Goal: Information Seeking & Learning: Learn about a topic

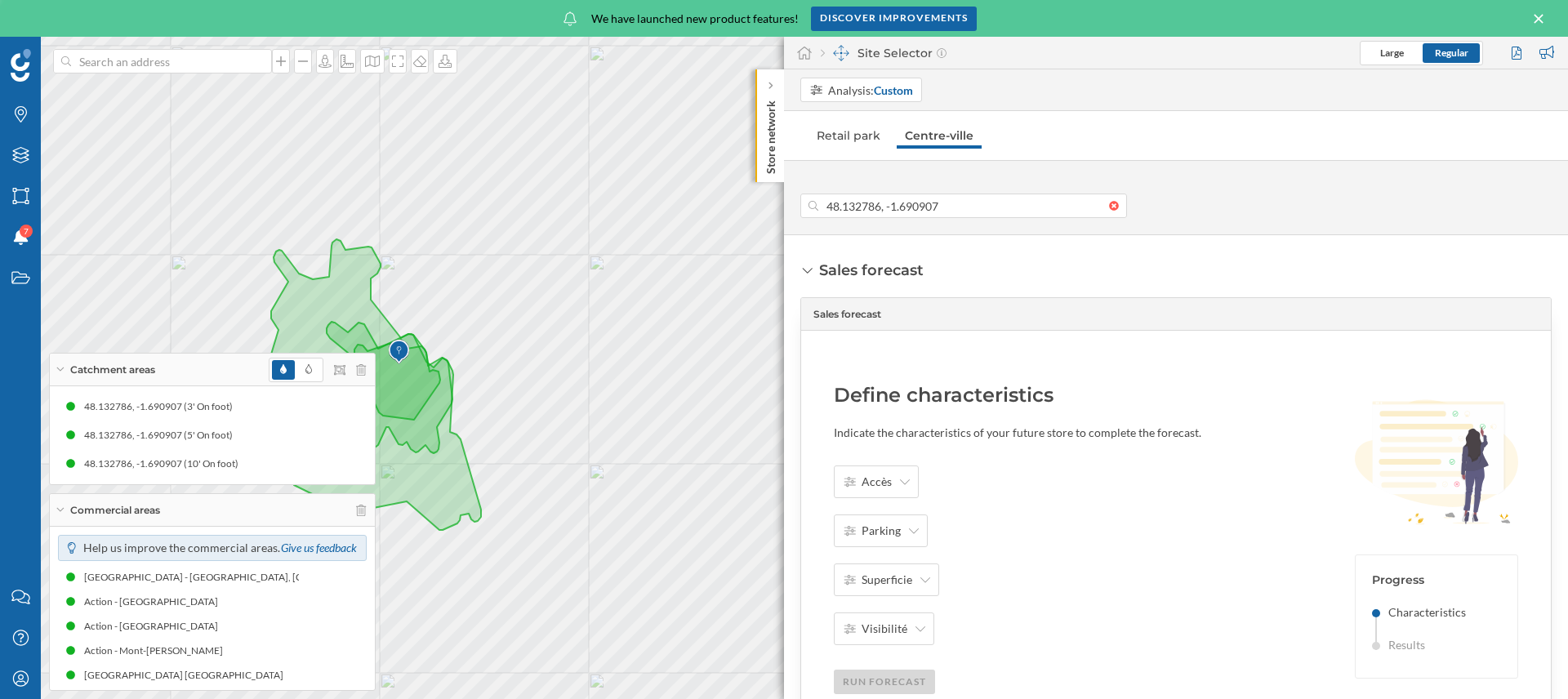
type input "[STREET_ADDRESS]"
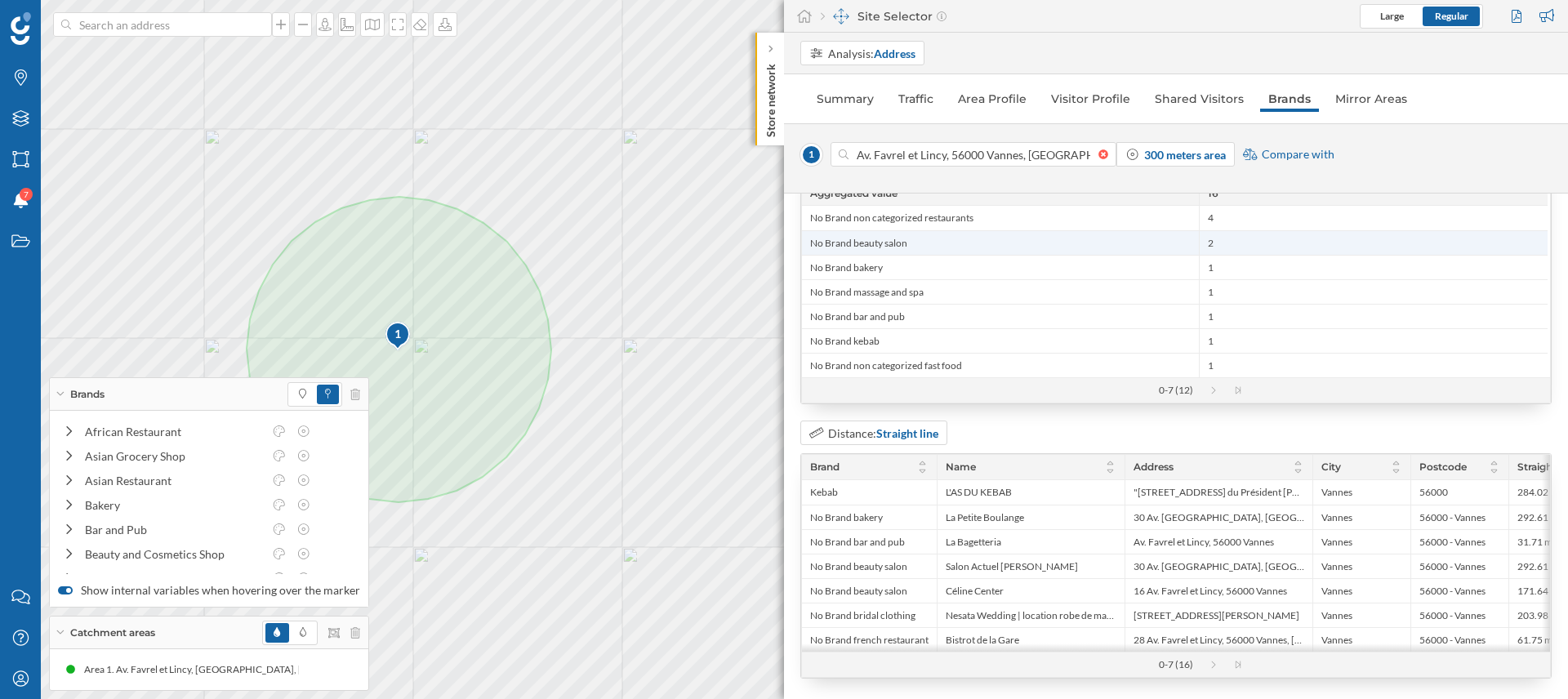
scroll to position [158, 0]
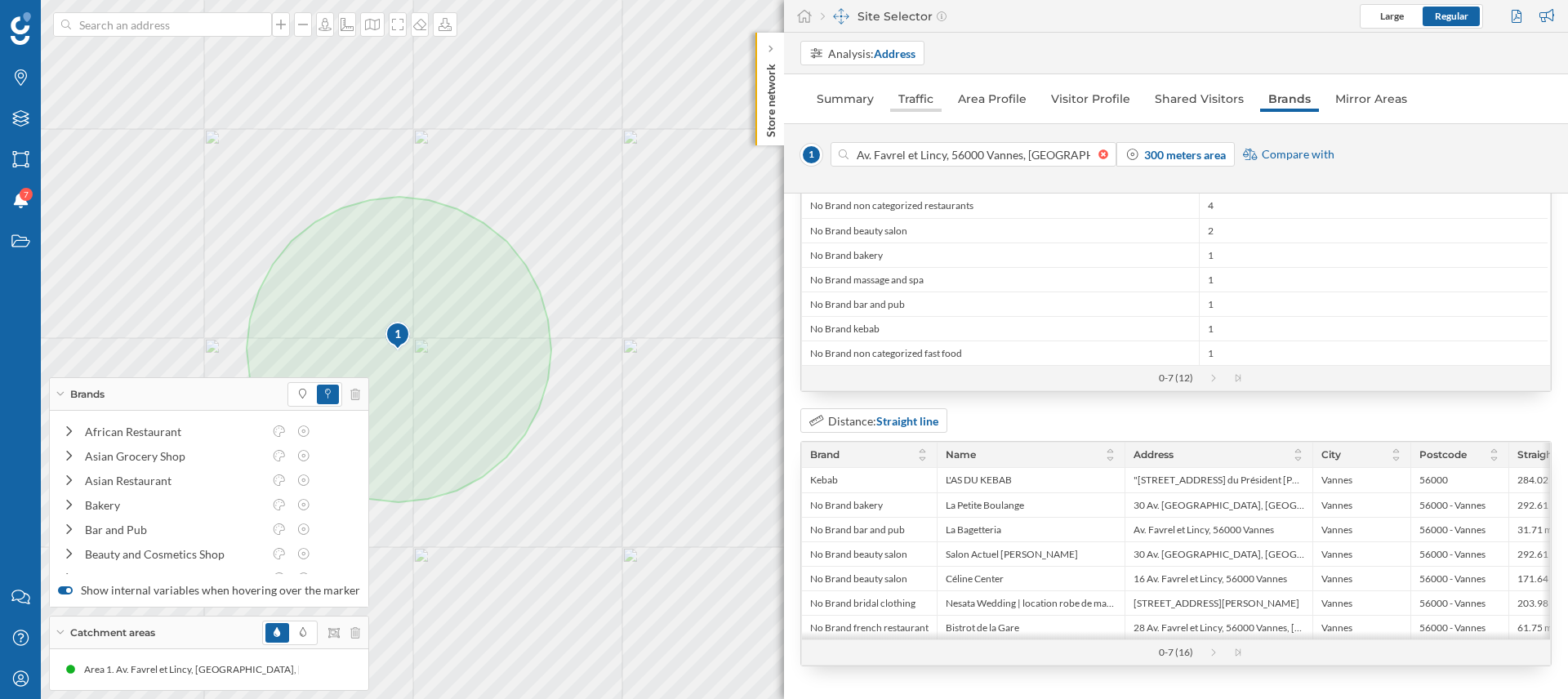
click at [922, 89] on link "Traffic" at bounding box center [916, 99] width 52 height 26
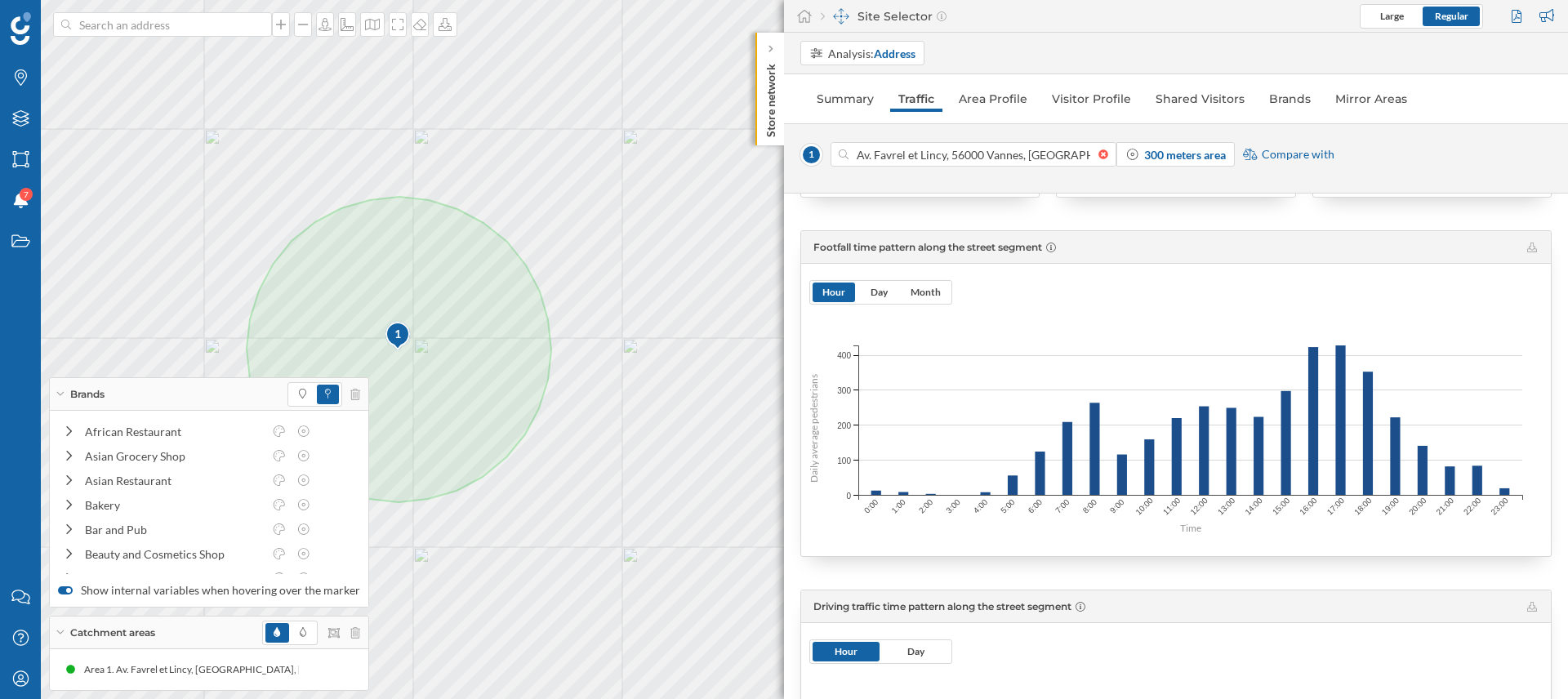
scroll to position [334, 0]
click at [1528, 250] on icon at bounding box center [1531, 248] width 9 height 9
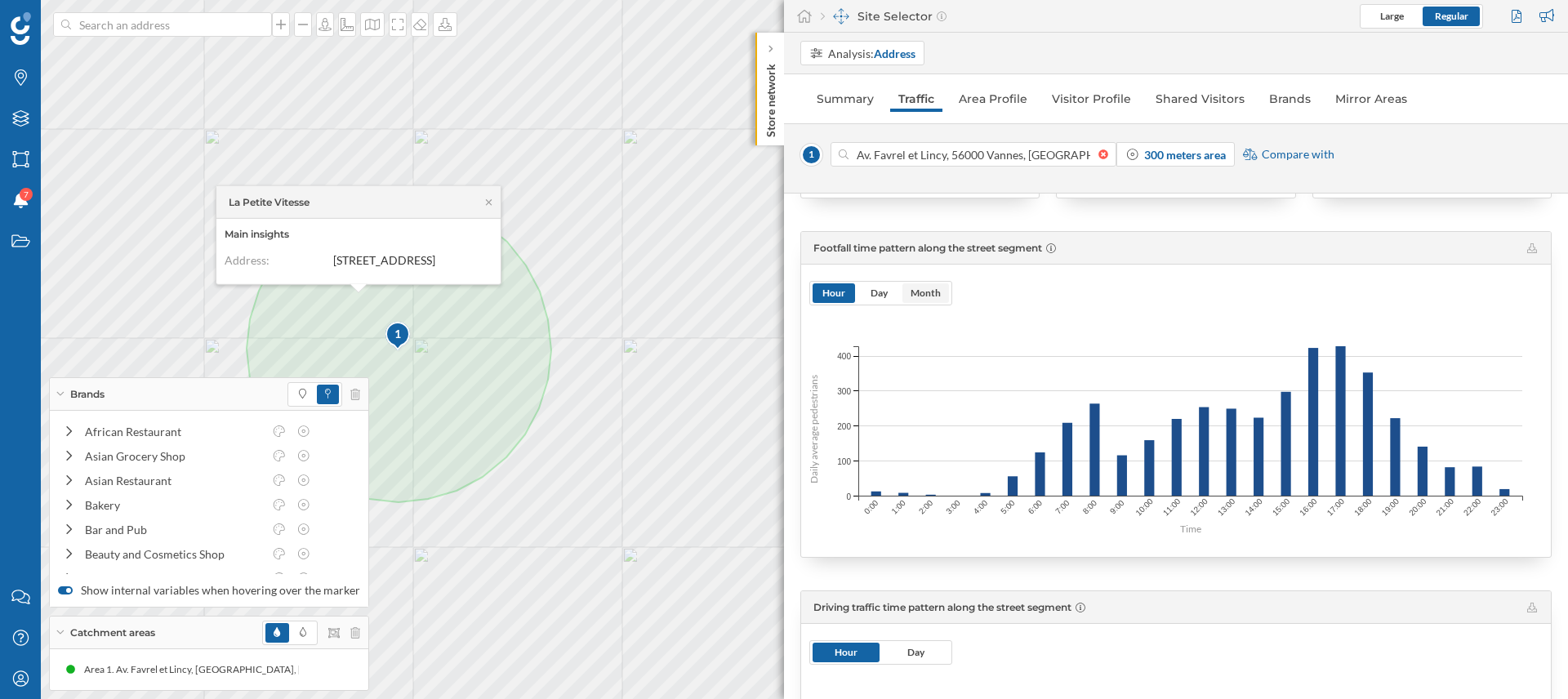
click at [924, 291] on span "Month" at bounding box center [925, 292] width 30 height 12
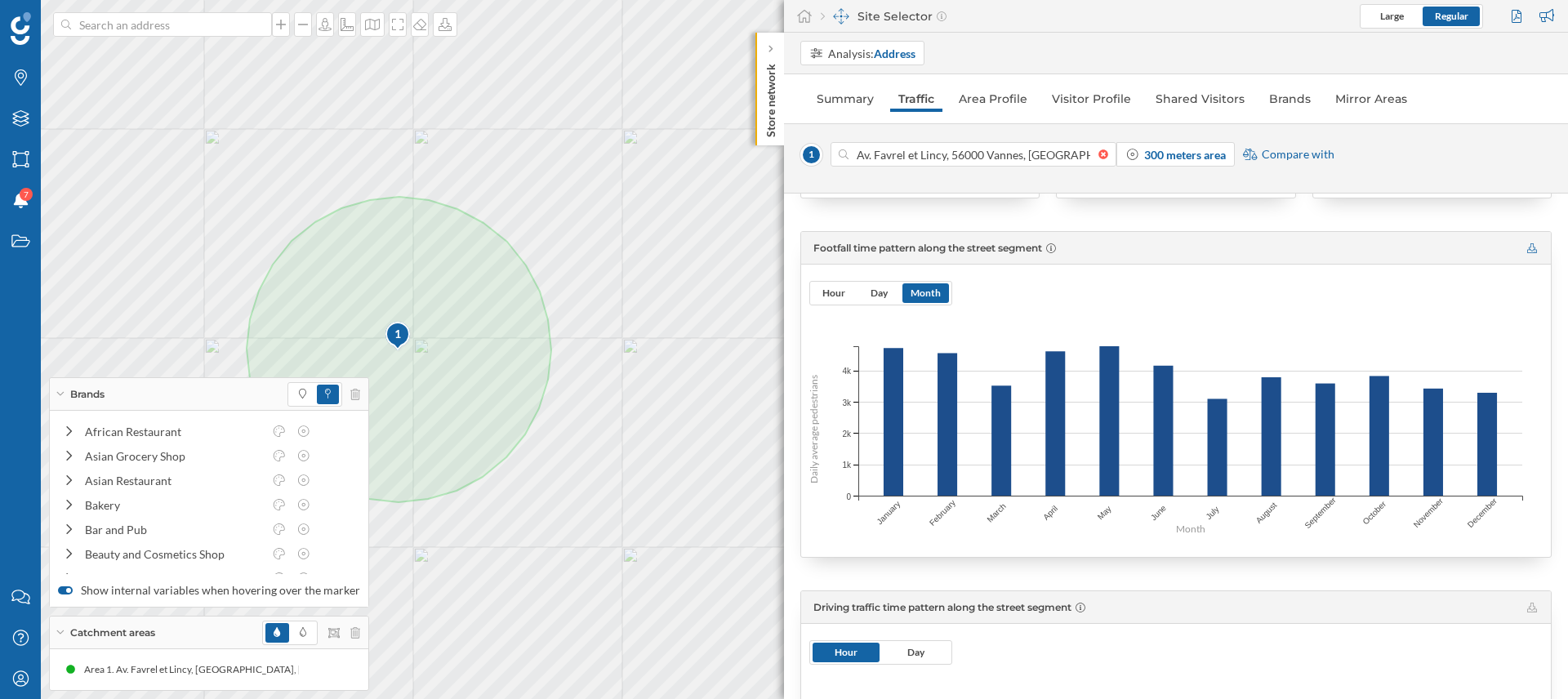
click at [1528, 248] on icon at bounding box center [1531, 248] width 9 height 9
click at [875, 301] on span "Day" at bounding box center [878, 293] width 42 height 20
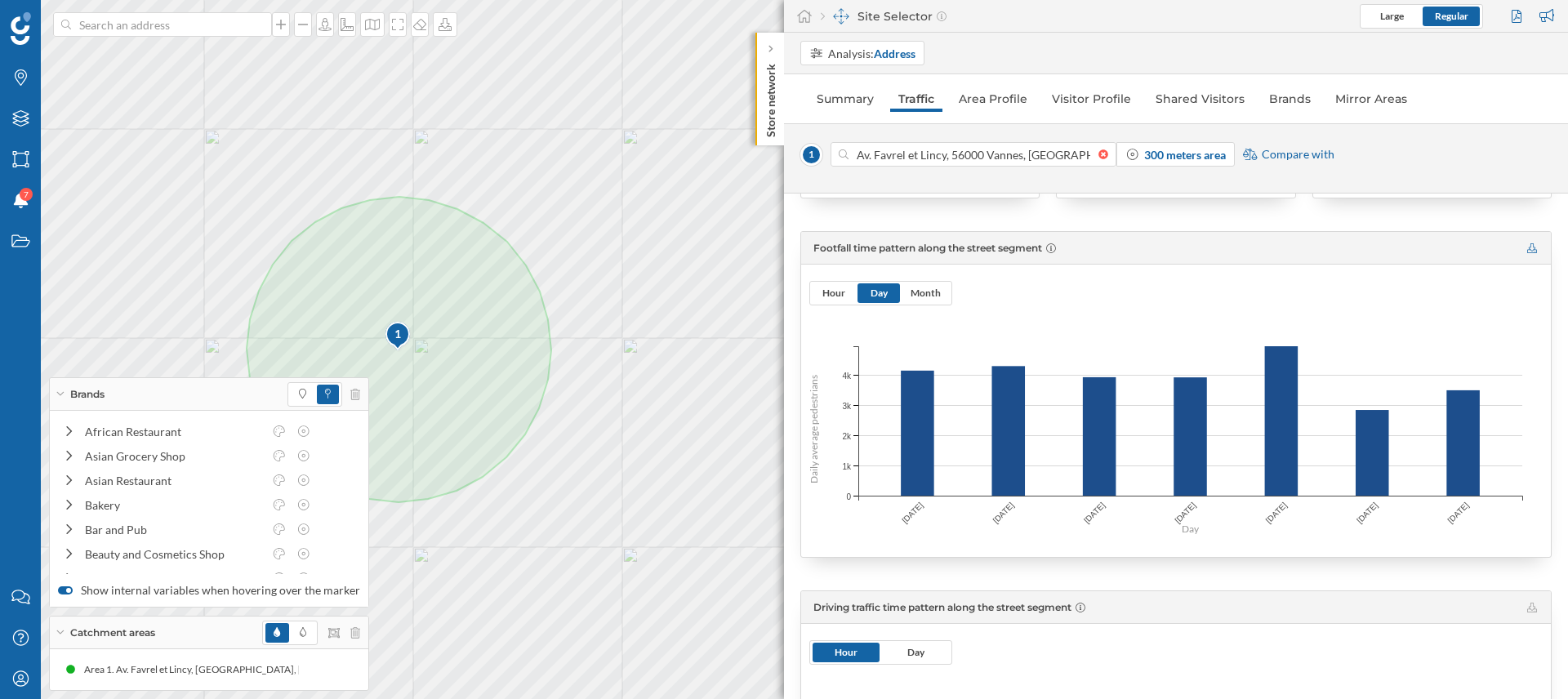
click at [1528, 249] on icon at bounding box center [1531, 248] width 9 height 9
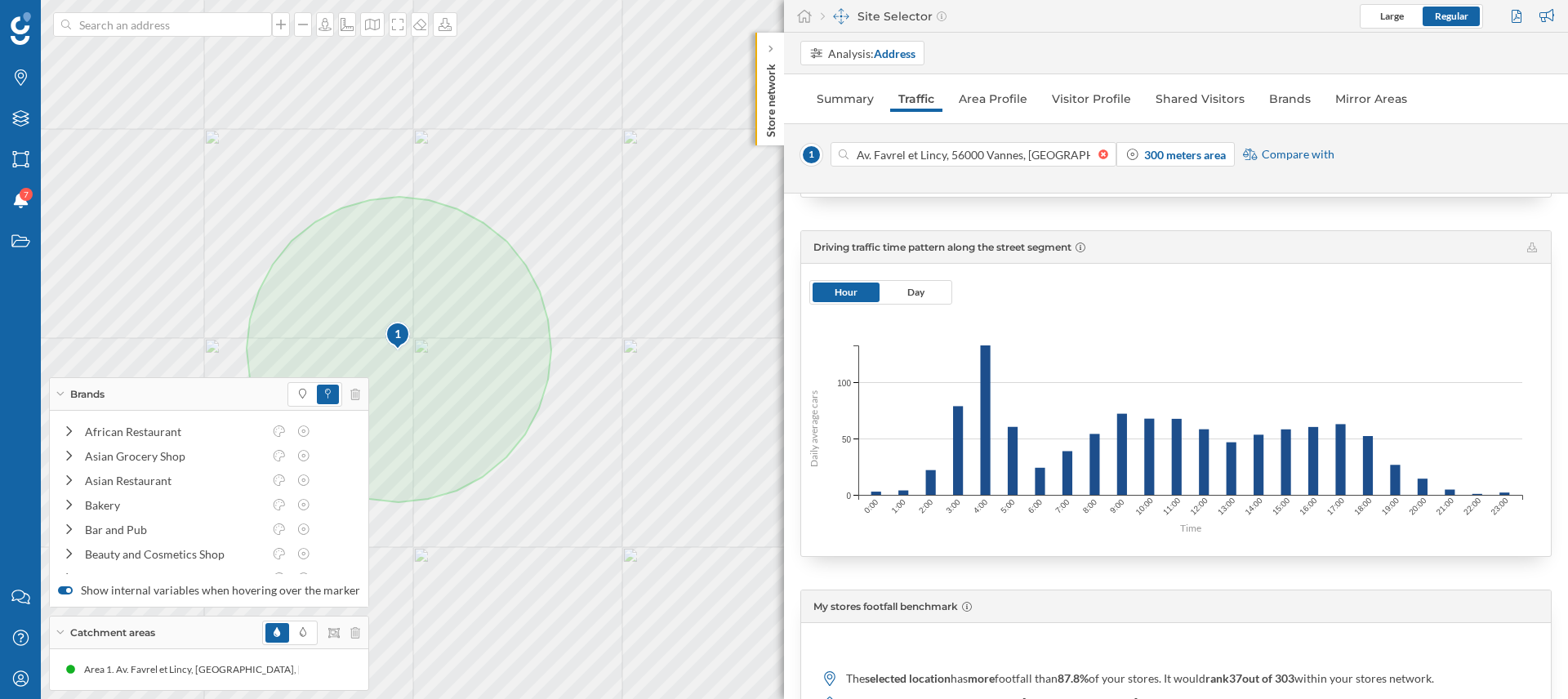
scroll to position [692, 0]
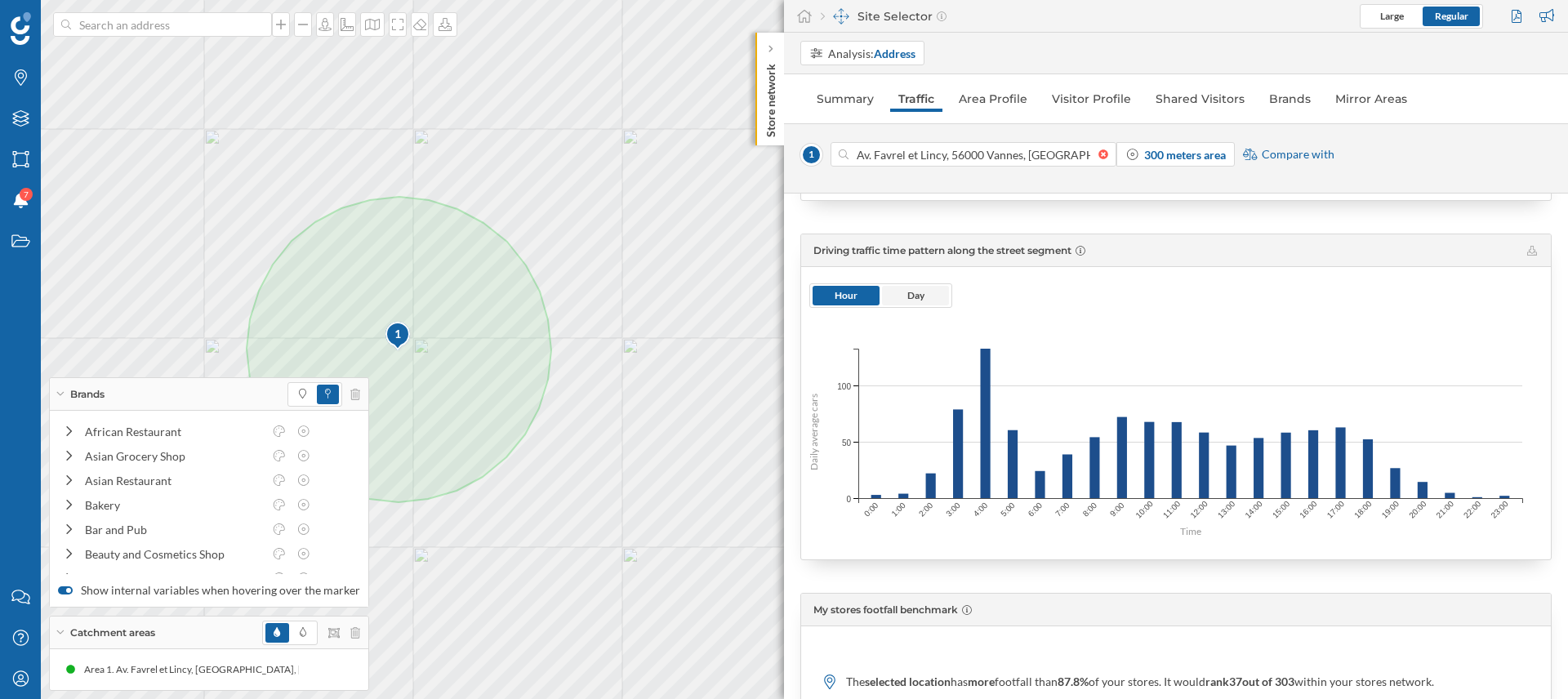
click at [903, 294] on span "Day" at bounding box center [916, 295] width 67 height 20
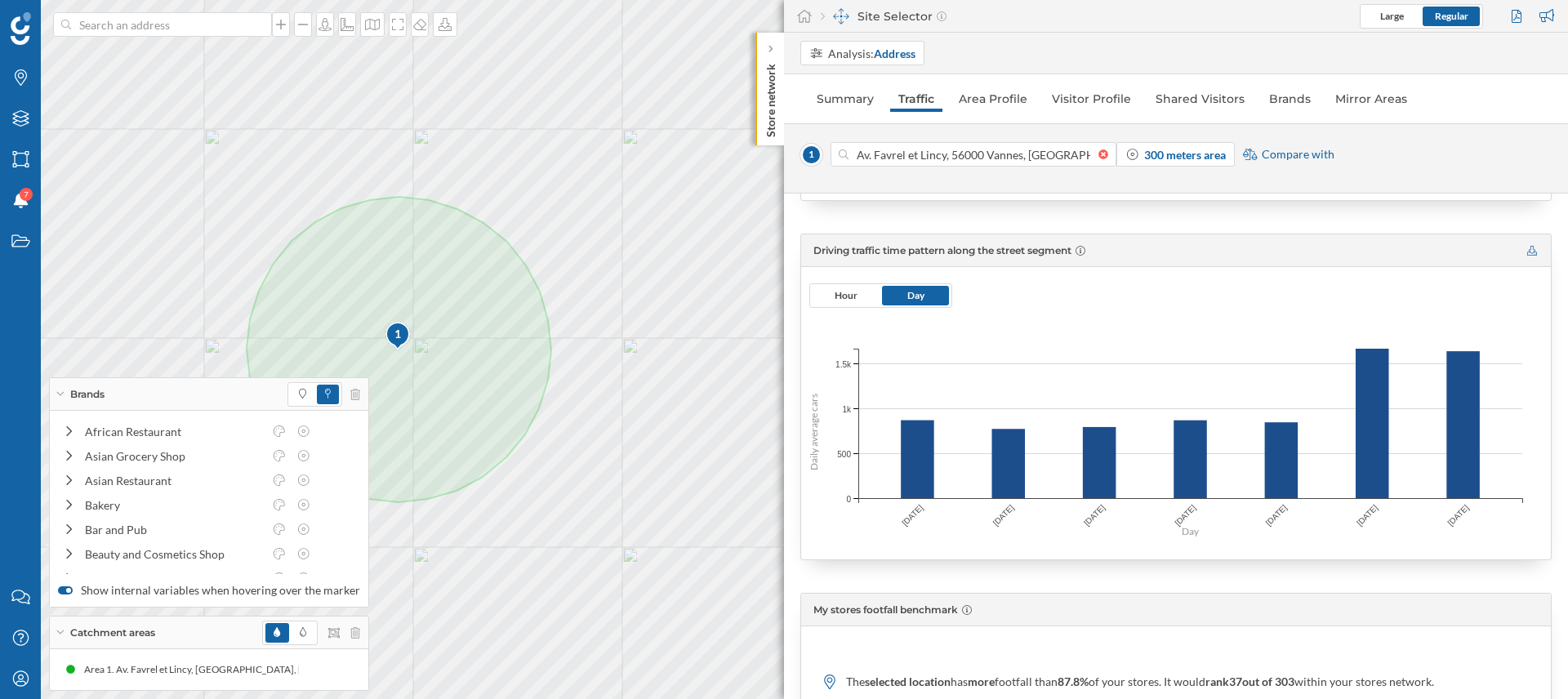
click at [1528, 248] on icon at bounding box center [1531, 250] width 9 height 9
click at [835, 300] on span "Hour" at bounding box center [846, 295] width 23 height 12
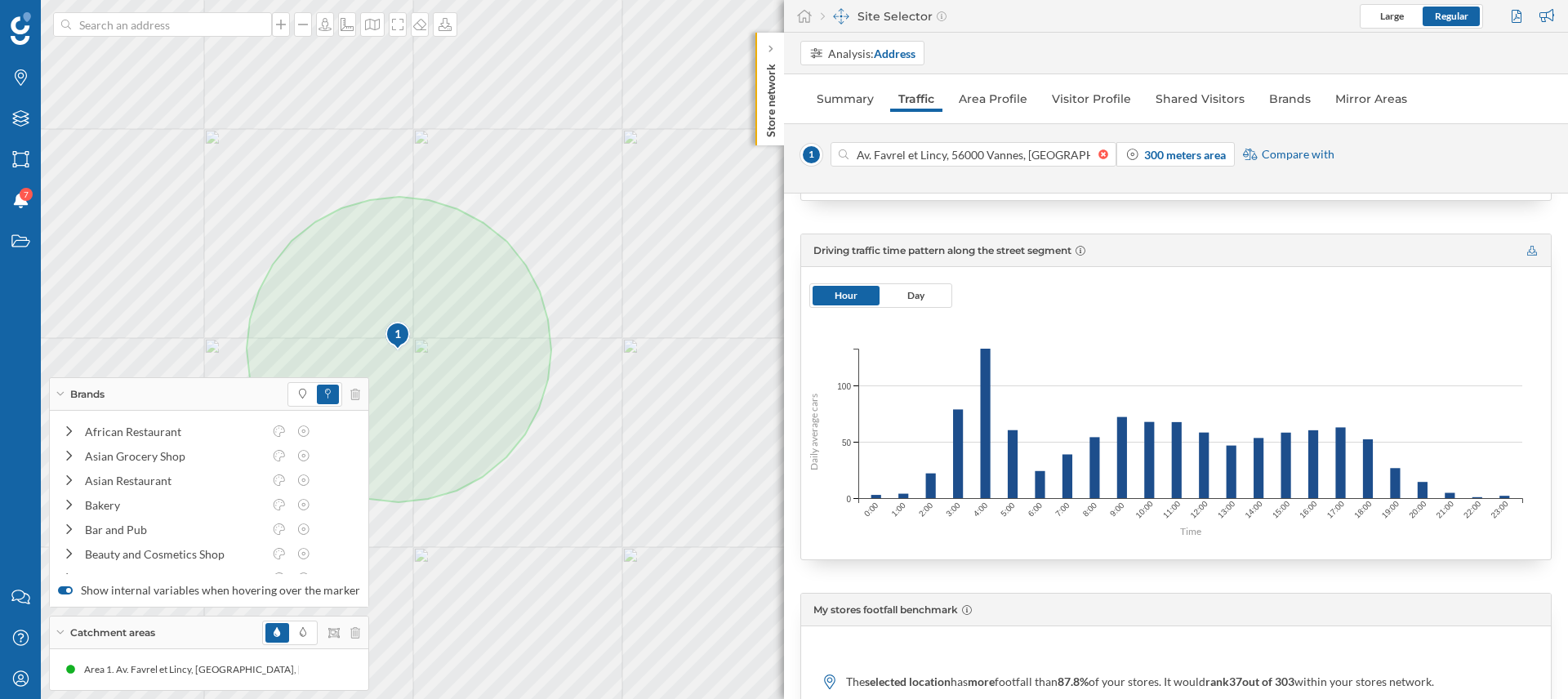
click at [1528, 248] on icon at bounding box center [1531, 250] width 9 height 9
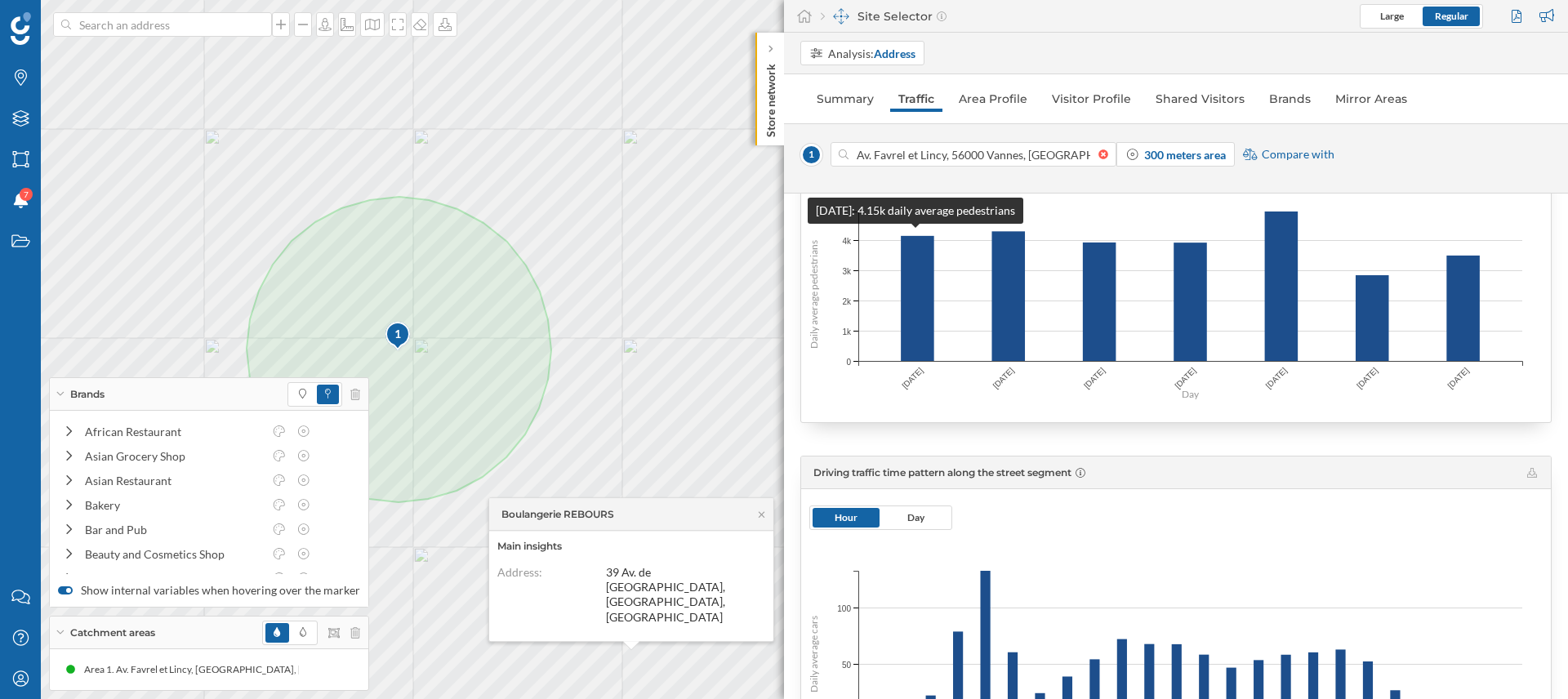
scroll to position [371, 0]
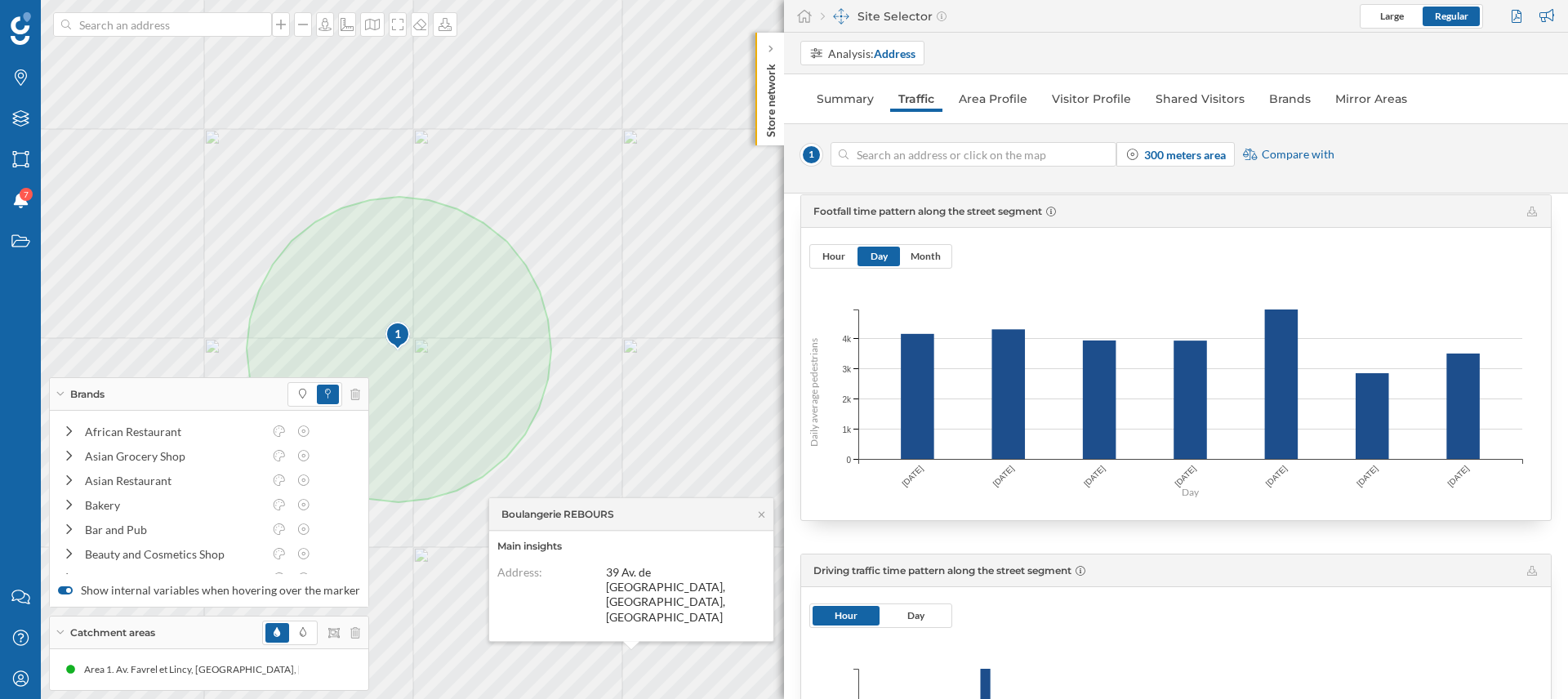
click at [1101, 151] on div at bounding box center [1107, 154] width 18 height 9
click at [1099, 151] on input at bounding box center [973, 154] width 250 height 24
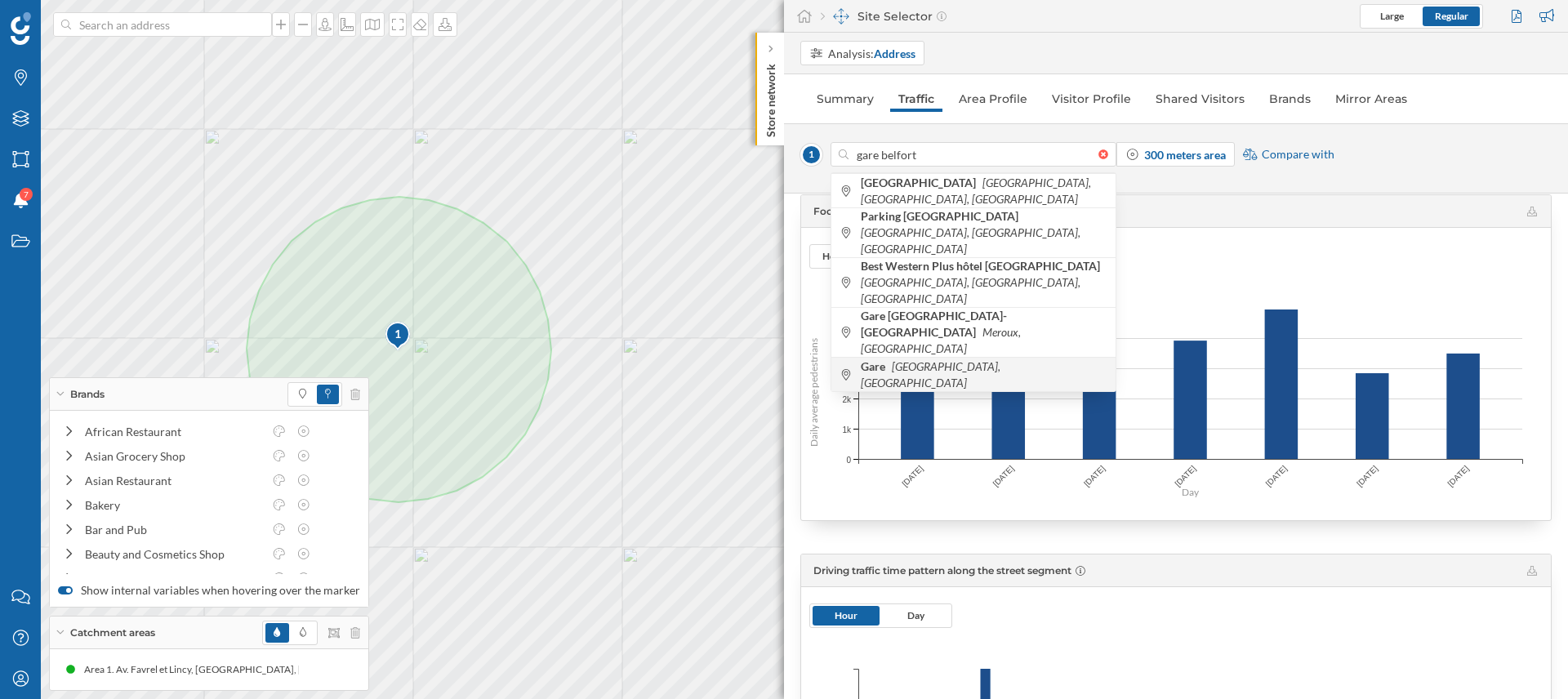
click at [922, 359] on icon "Belfort, France" at bounding box center [930, 374] width 139 height 30
type input "90000 Belfort, France"
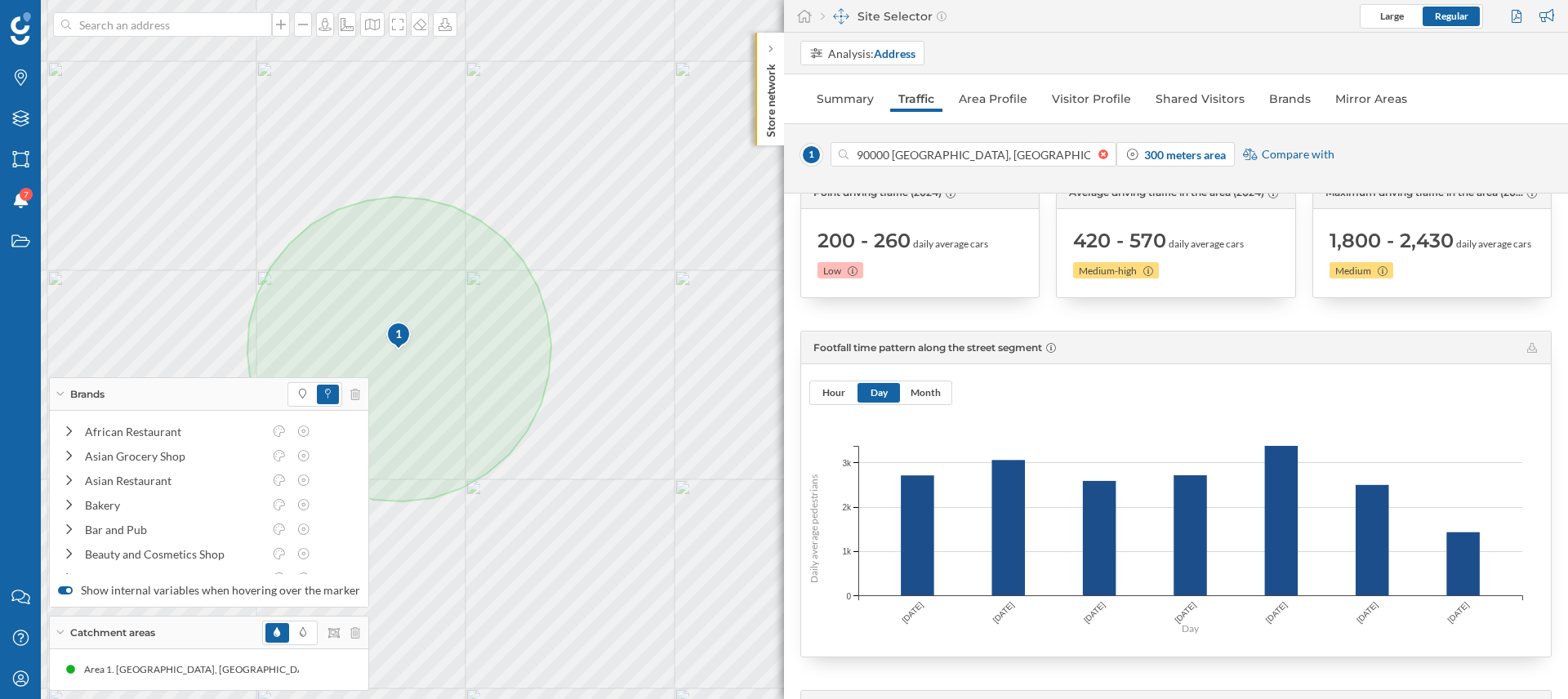
scroll to position [316, 0]
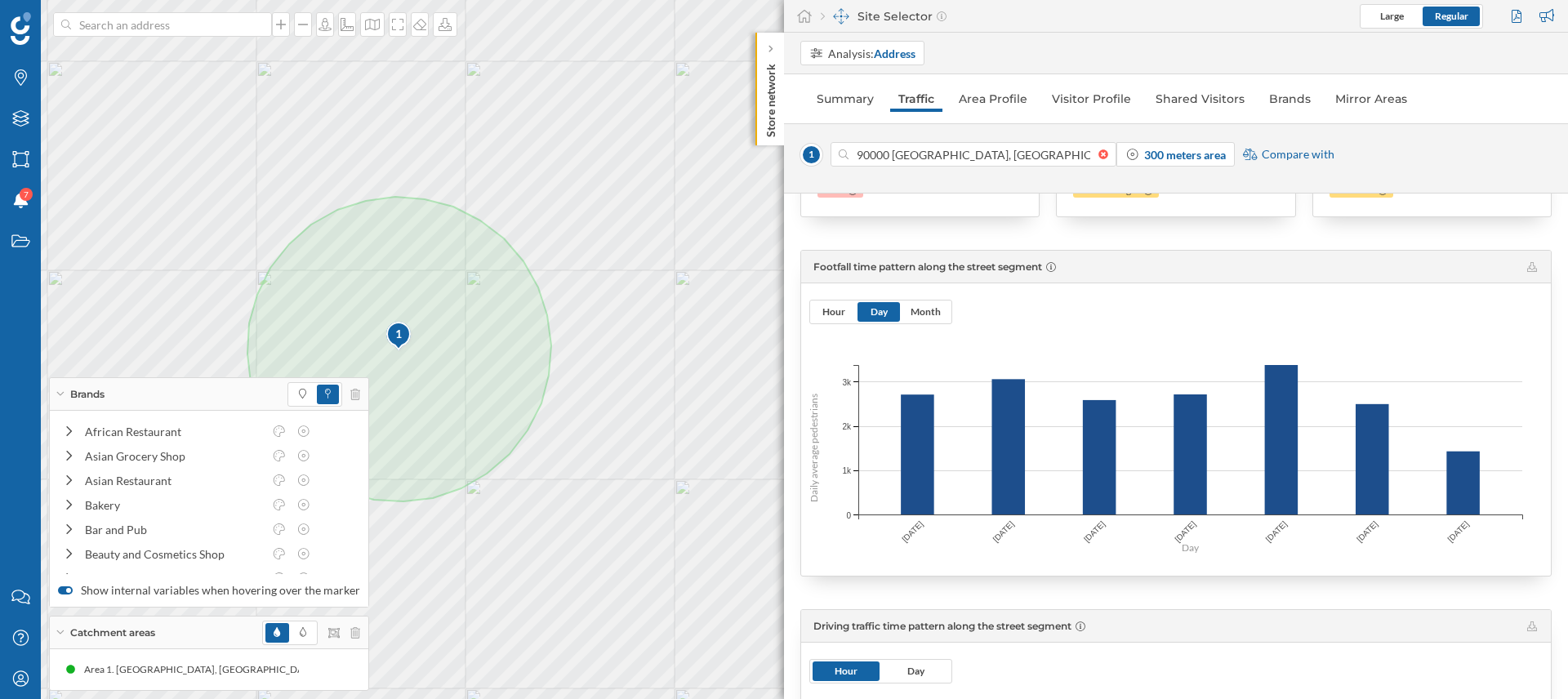
click at [805, 326] on div "Footfall time pattern along the street segment Hour Day Month Daily average ped…" at bounding box center [1176, 414] width 751 height 327
click at [824, 312] on span "Hour" at bounding box center [834, 311] width 23 height 12
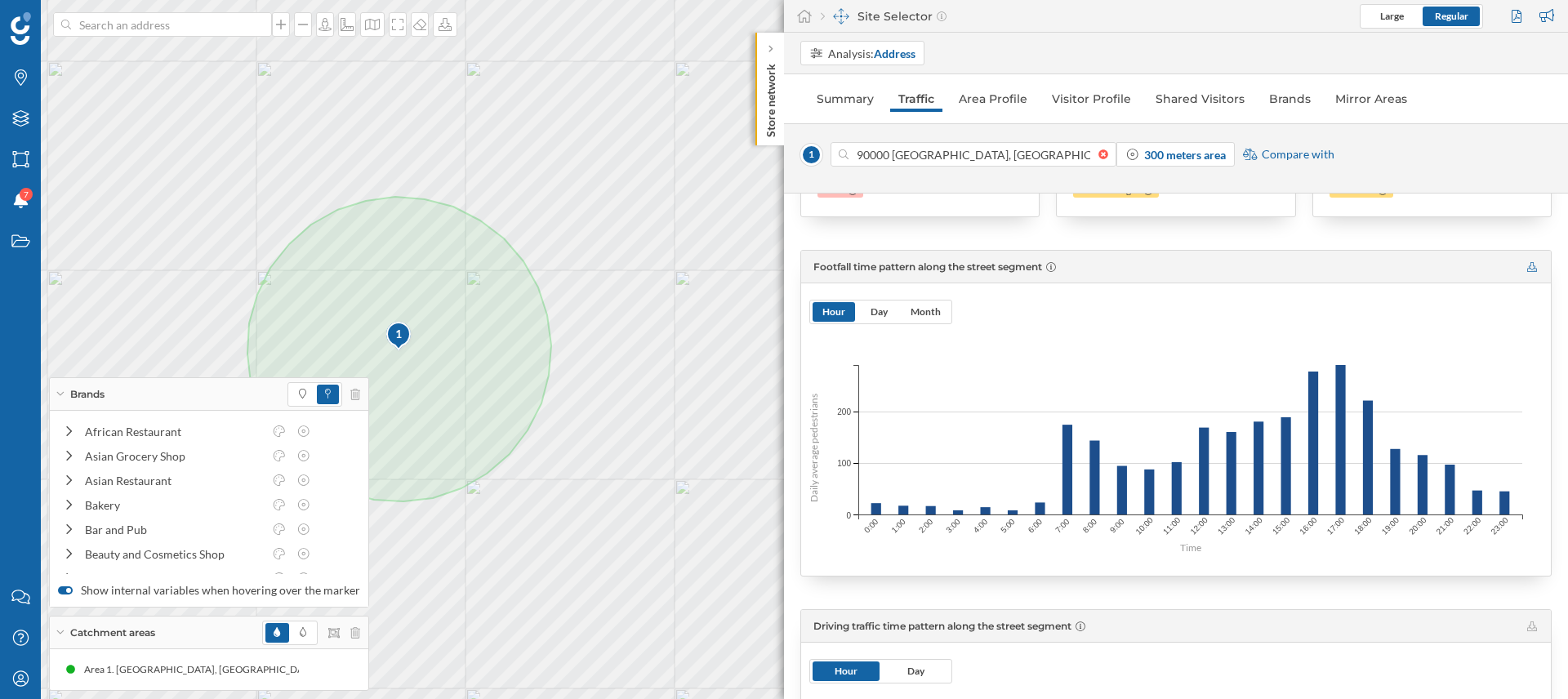
click at [1527, 265] on icon at bounding box center [1531, 267] width 9 height 9
click at [889, 313] on span "Day" at bounding box center [878, 311] width 42 height 20
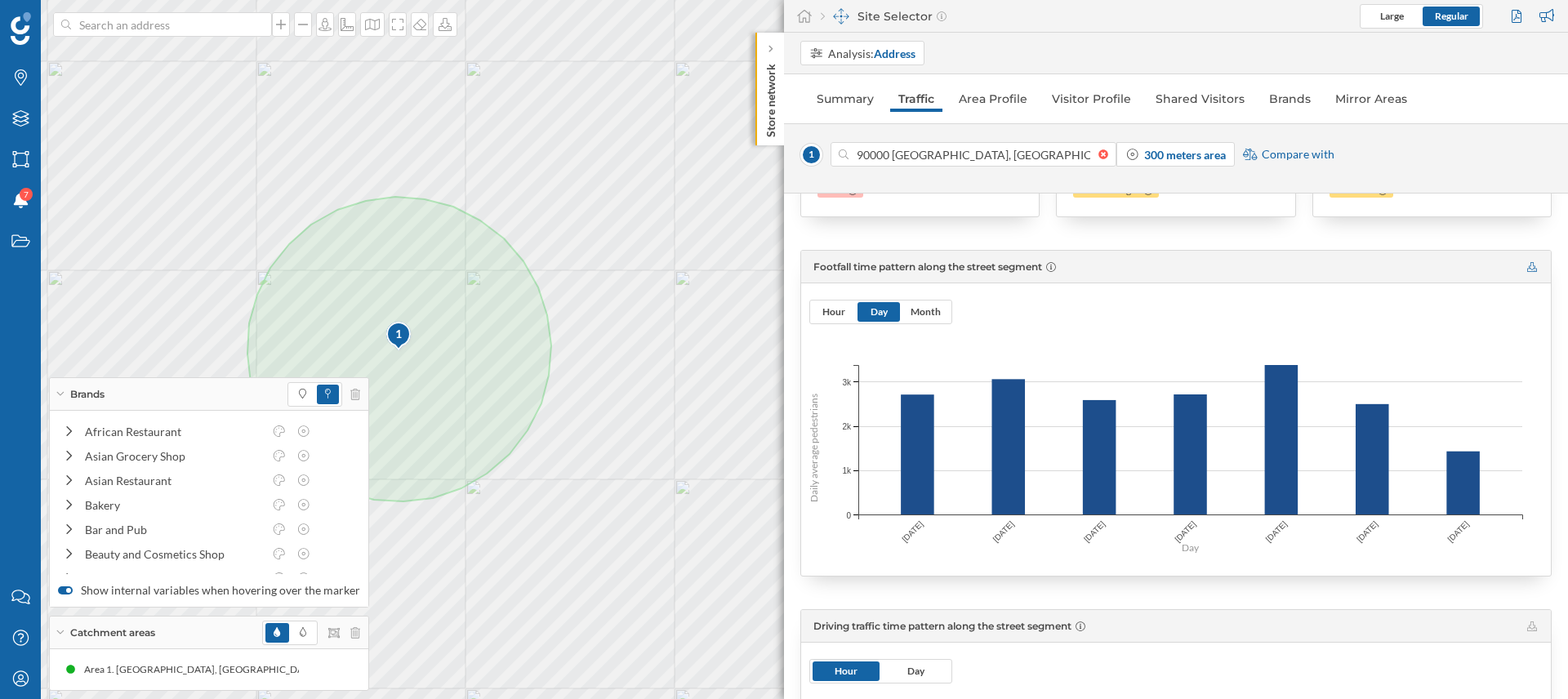
click at [1529, 269] on icon at bounding box center [1531, 267] width 9 height 9
click at [921, 310] on span "Month" at bounding box center [925, 311] width 30 height 12
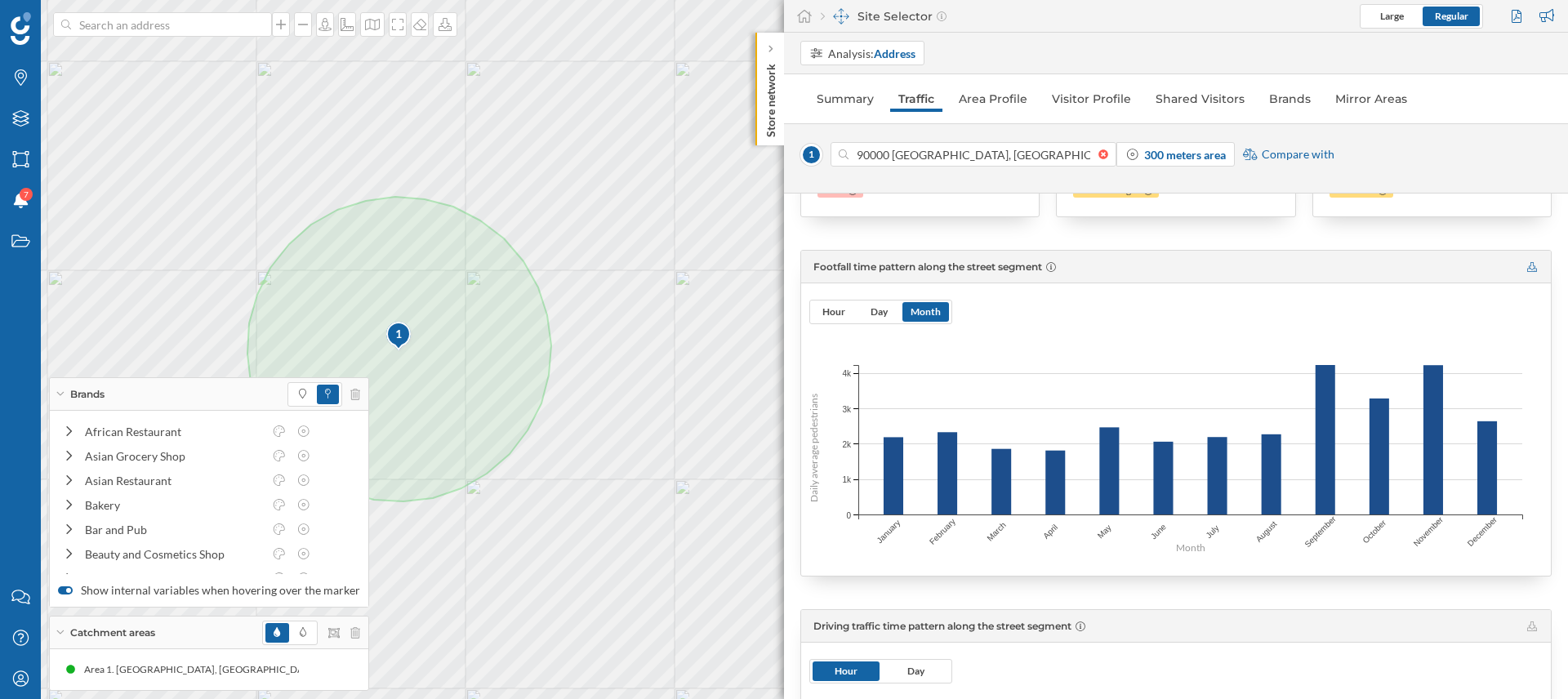
click at [1528, 270] on icon at bounding box center [1531, 267] width 9 height 9
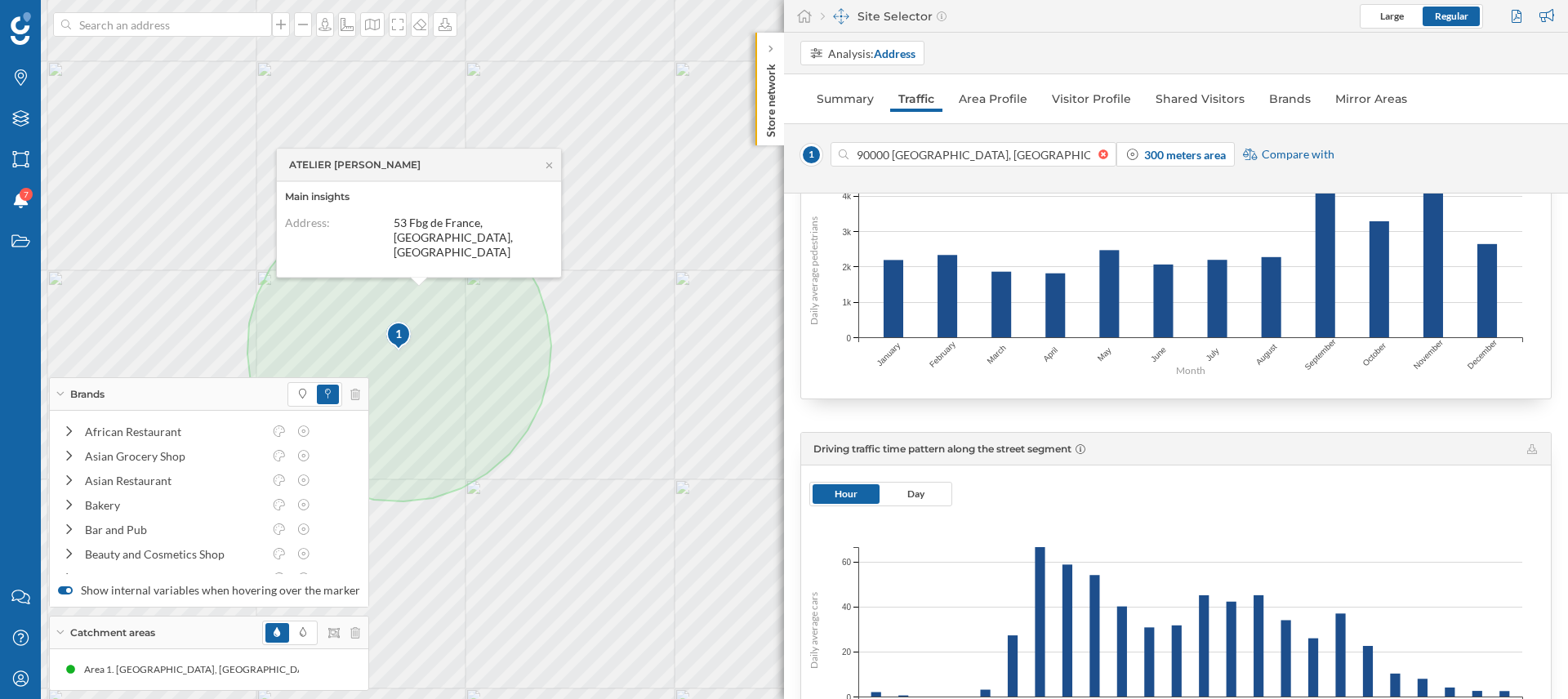
scroll to position [711, 0]
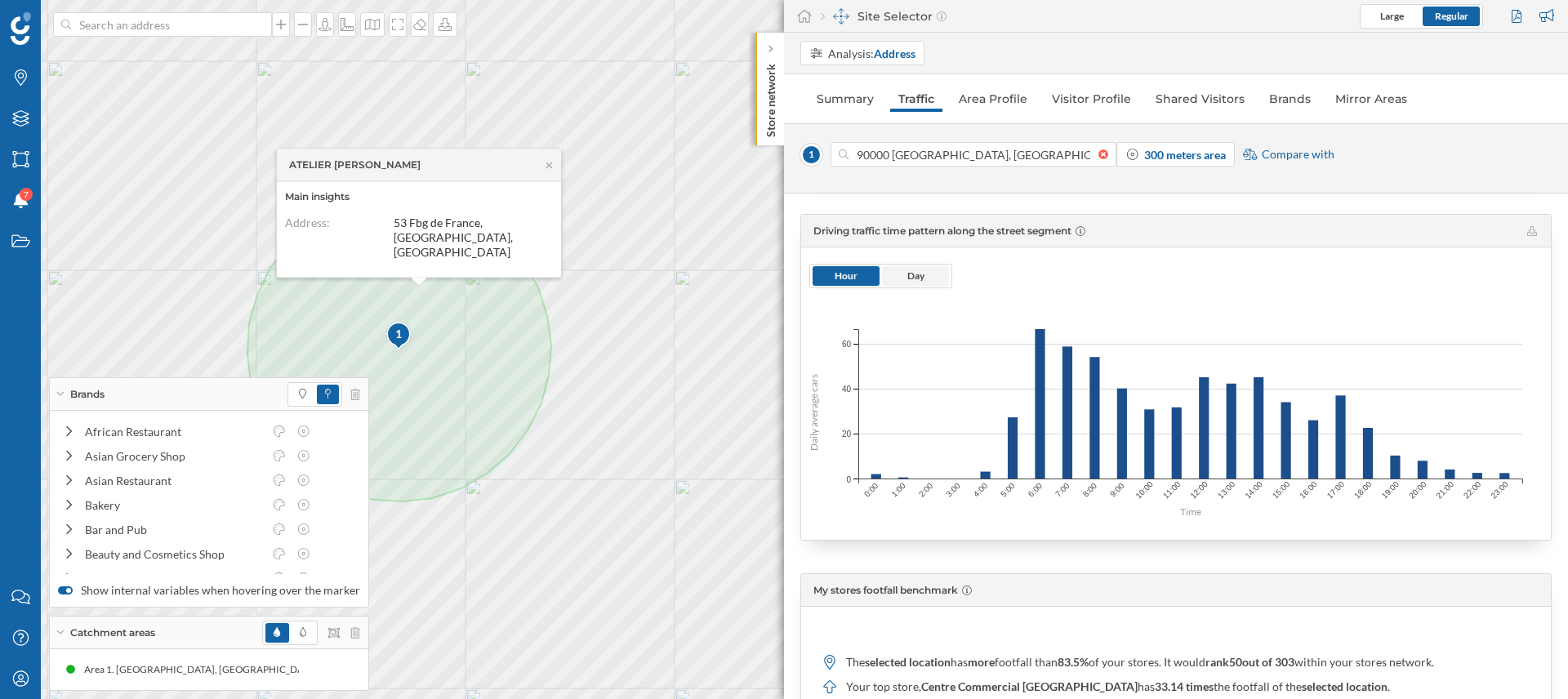
click at [923, 269] on span "Day" at bounding box center [916, 276] width 17 height 15
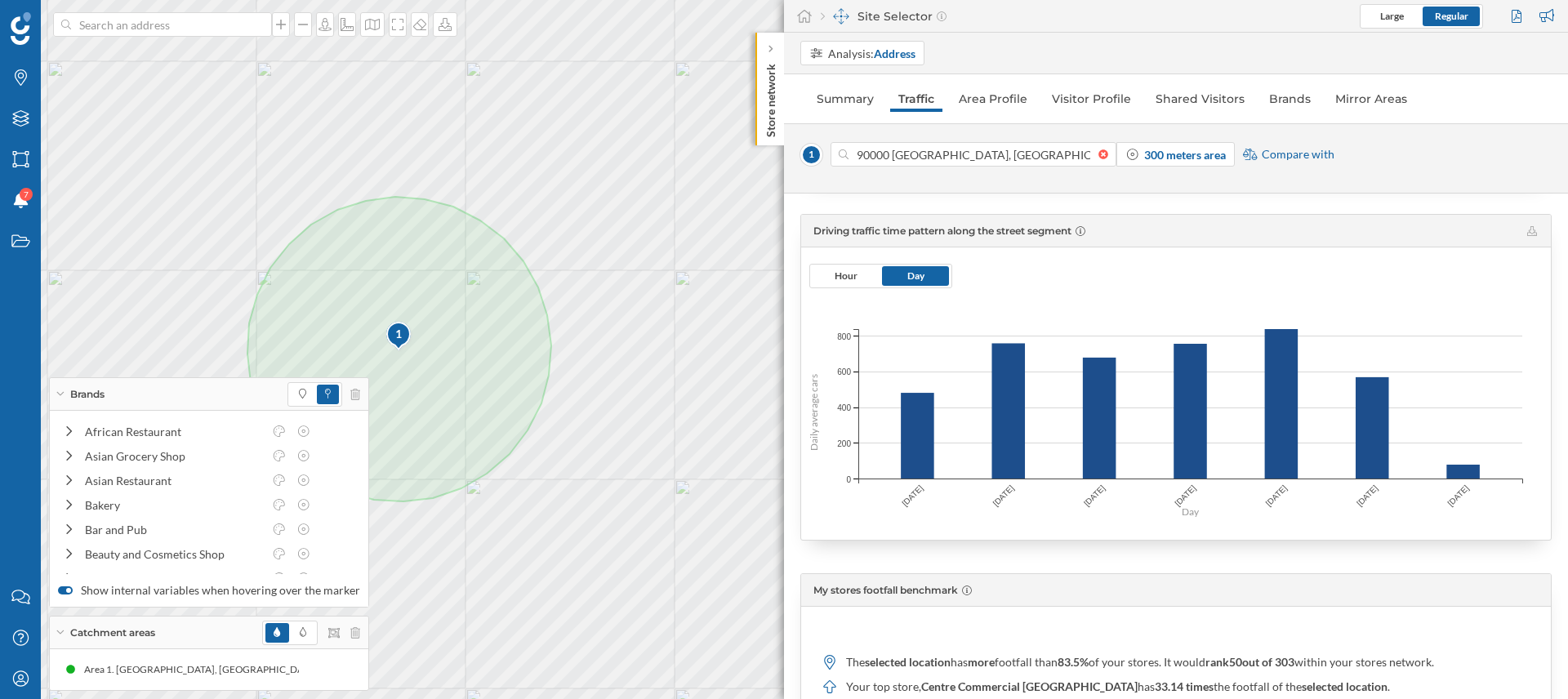
click at [1527, 236] on div "Driving traffic time pattern along the street segment" at bounding box center [1175, 230] width 724 height 12
click at [1528, 232] on icon at bounding box center [1531, 230] width 9 height 9
click at [830, 273] on span "Hour" at bounding box center [846, 276] width 67 height 20
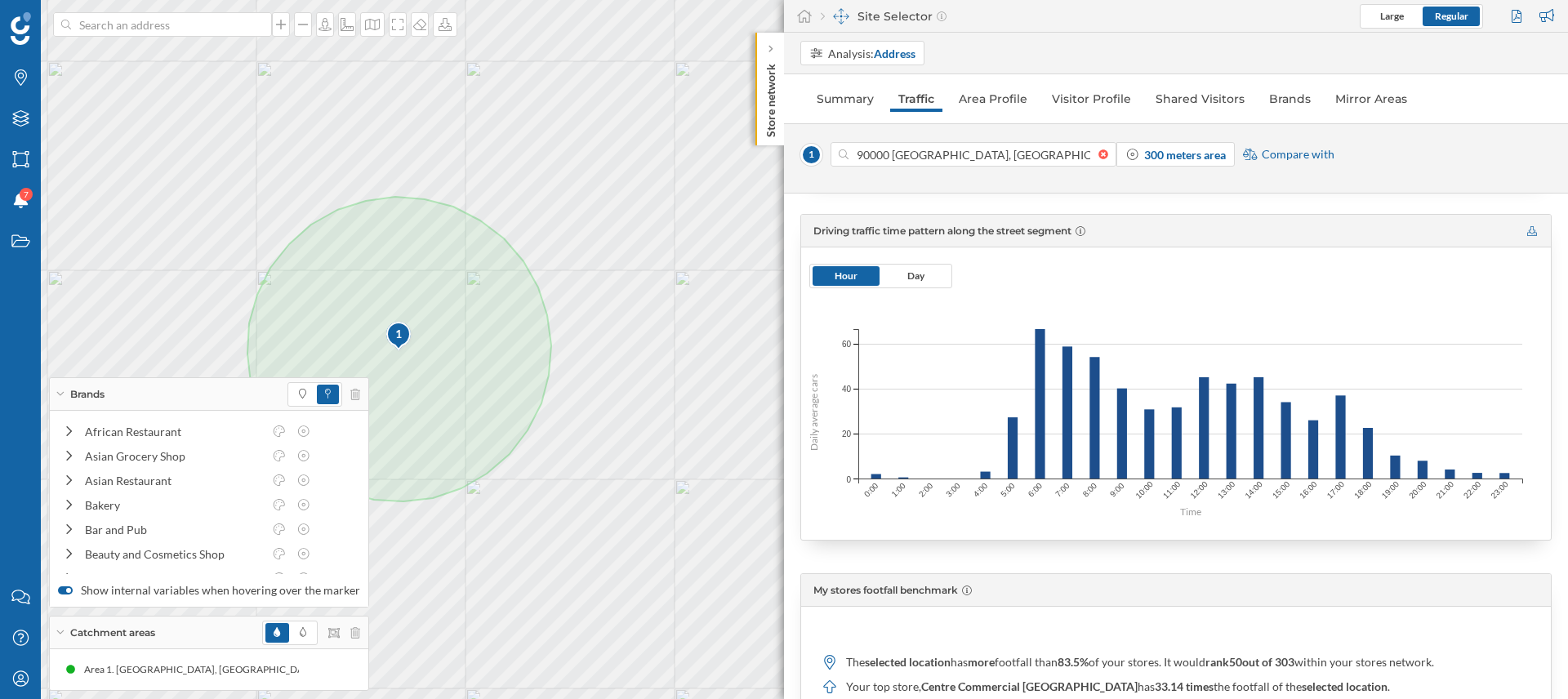
click at [1527, 230] on icon at bounding box center [1531, 230] width 9 height 9
click at [1059, 153] on input "90000 Belfort, France" at bounding box center [973, 154] width 250 height 24
click at [1104, 152] on div at bounding box center [1107, 154] width 18 height 9
click at [1099, 152] on input at bounding box center [973, 154] width 250 height 24
click at [1081, 152] on input at bounding box center [973, 154] width 250 height 24
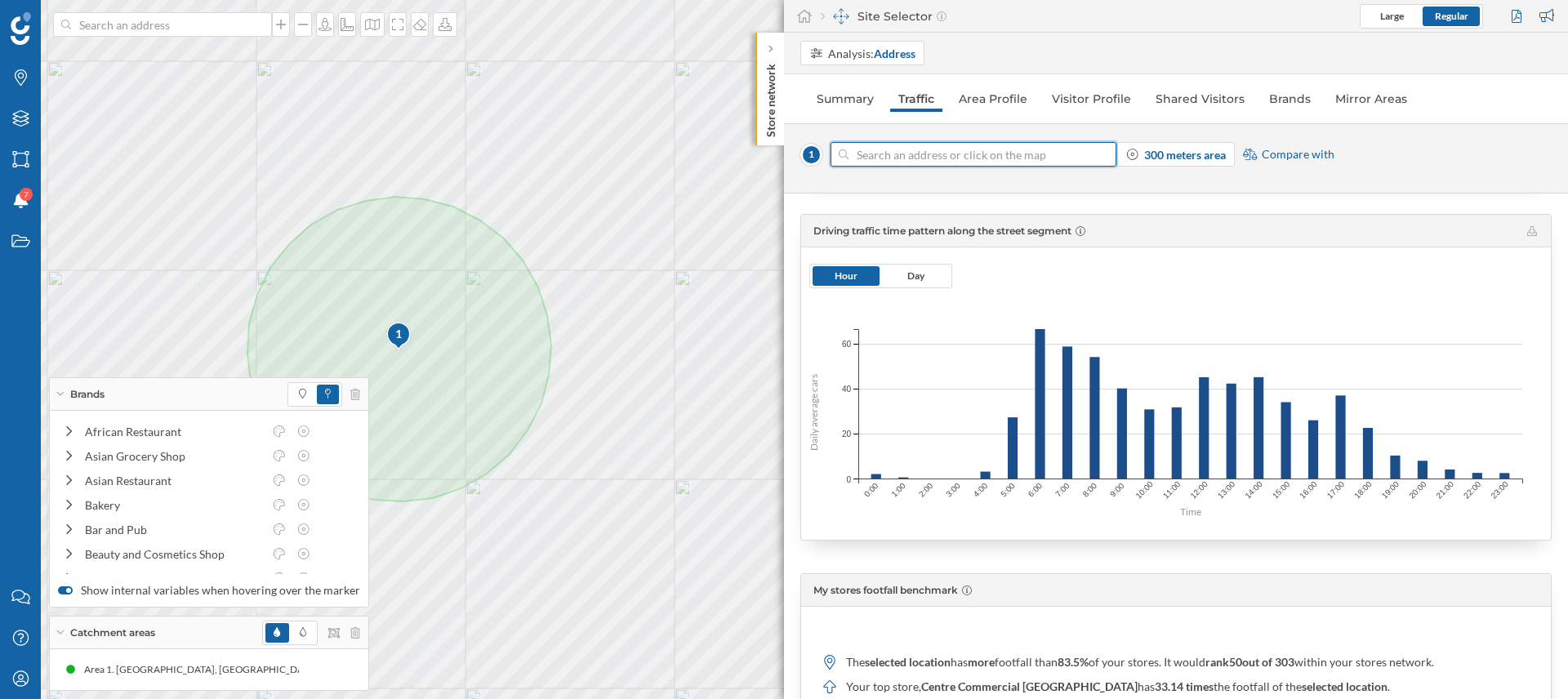
type input "b"
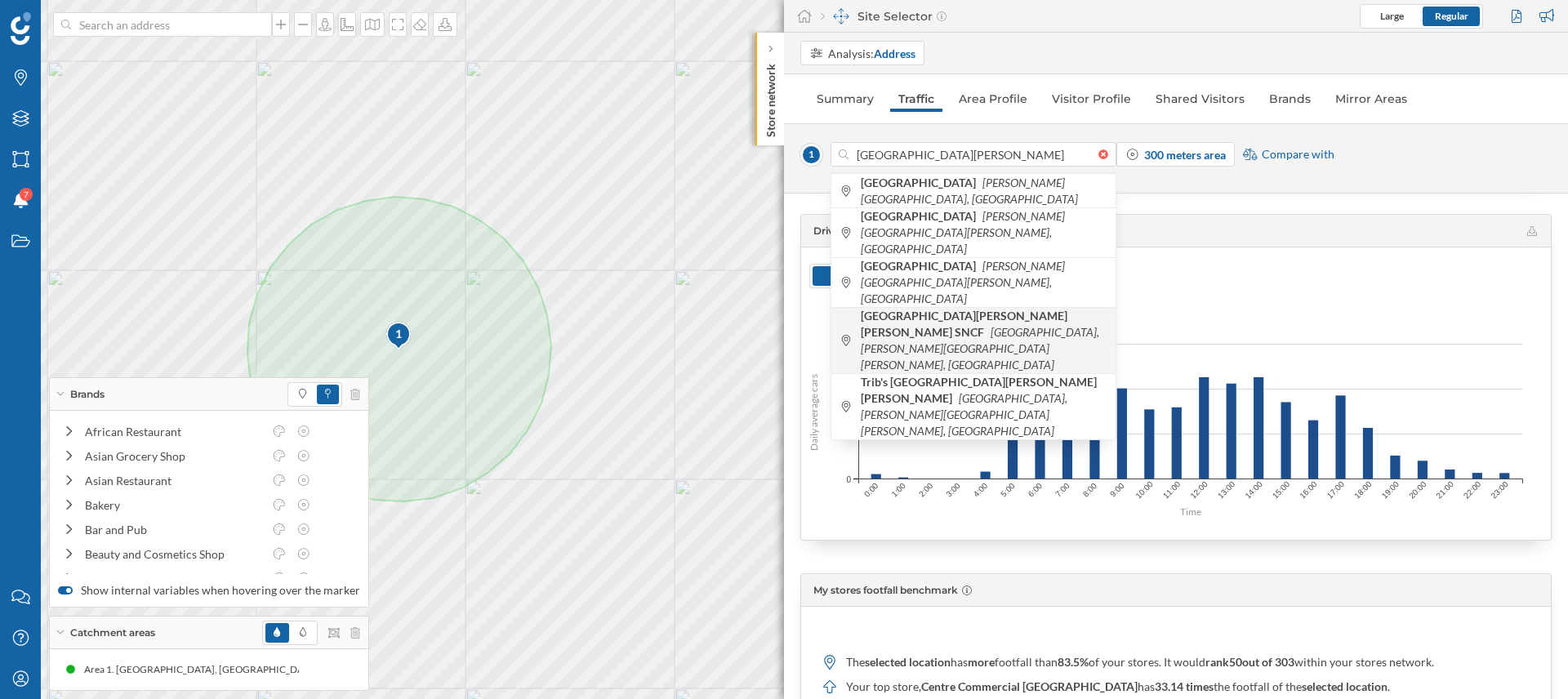
click at [1008, 309] on b "Gare de Bourg Saint Maurice SNCF" at bounding box center [964, 323] width 206 height 30
type input "30 Pl. de la Gare, 73700 Bourg-Saint-Maurice, France"
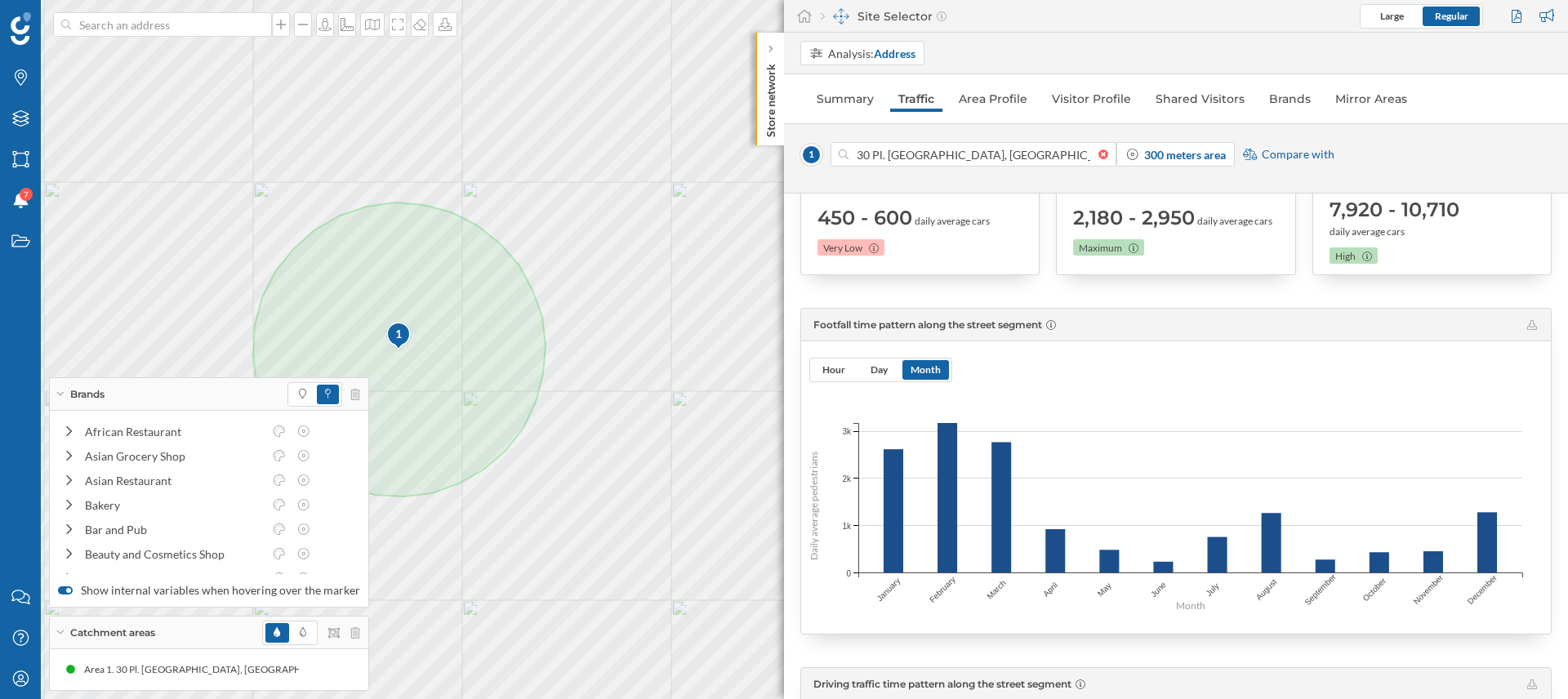
scroll to position [253, 0]
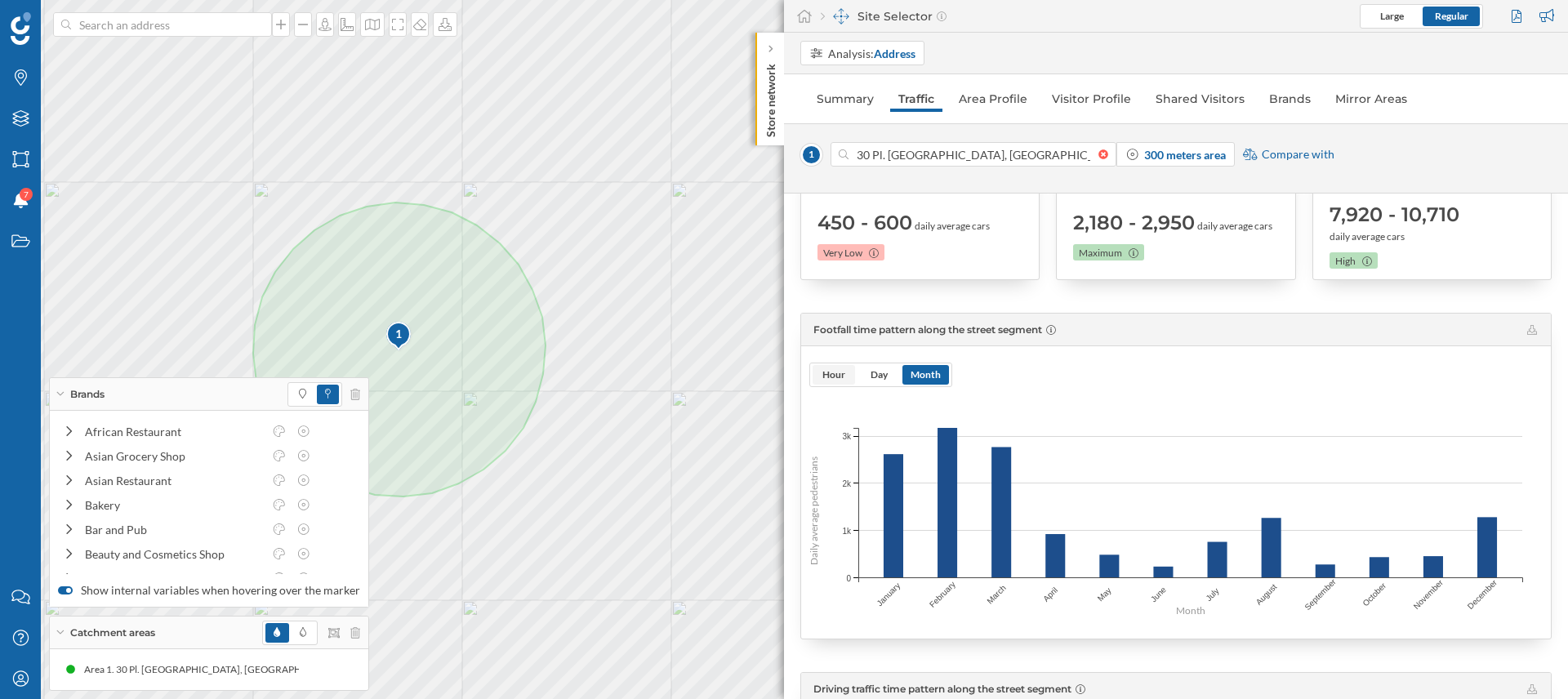
click at [834, 374] on span "Hour" at bounding box center [834, 374] width 23 height 12
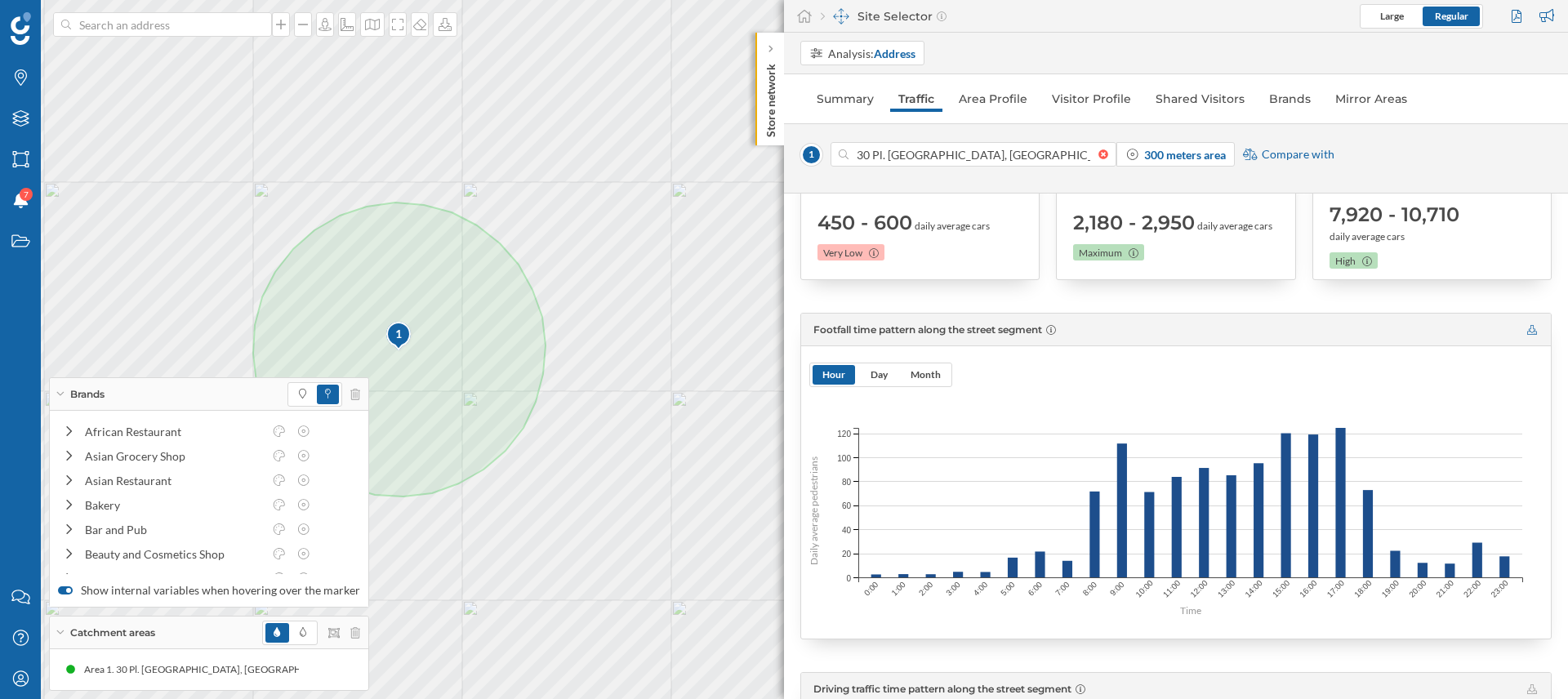
click at [1528, 333] on icon at bounding box center [1531, 329] width 9 height 9
click at [875, 380] on span "Day" at bounding box center [879, 374] width 17 height 12
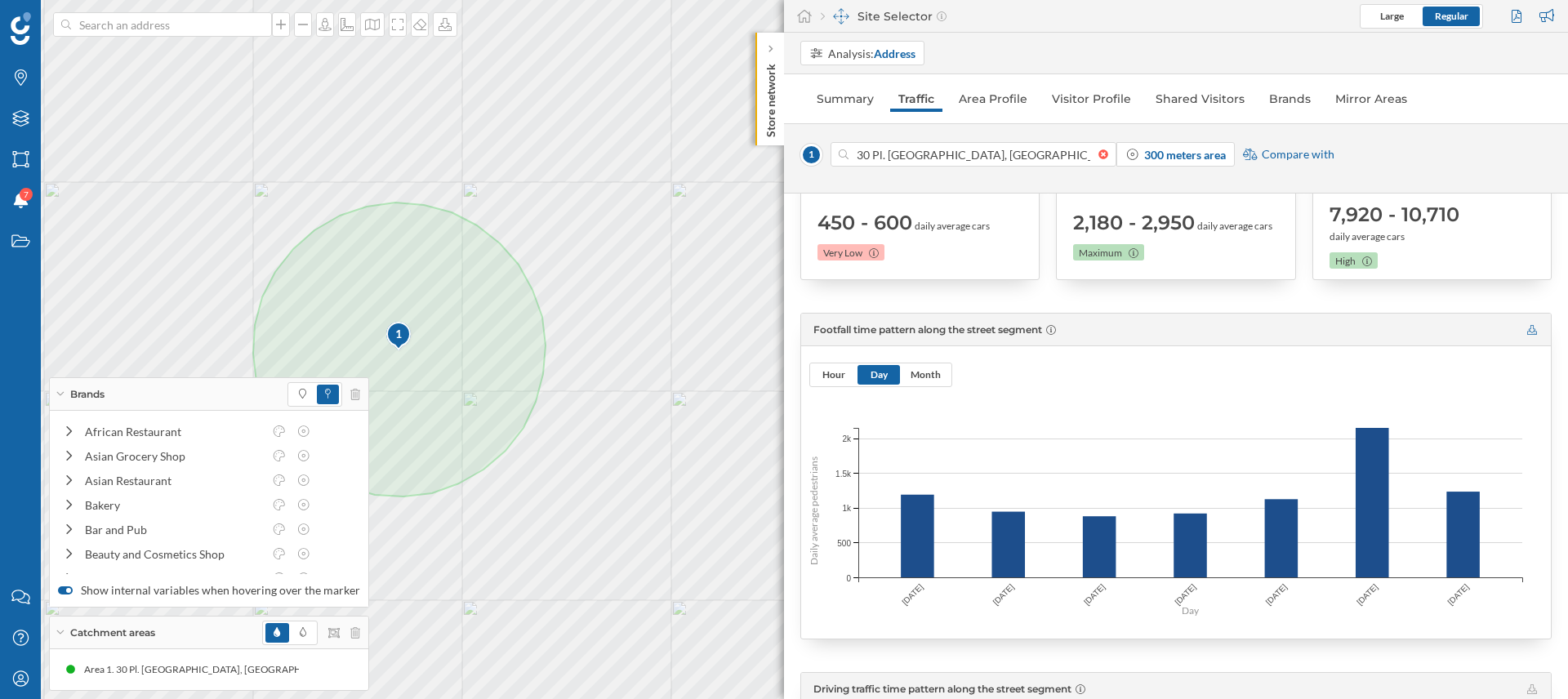
click at [1528, 328] on icon at bounding box center [1531, 329] width 9 height 9
click at [925, 359] on div "Hour Day Month" at bounding box center [1175, 366] width 733 height 40
click at [925, 368] on span "Month" at bounding box center [925, 374] width 30 height 12
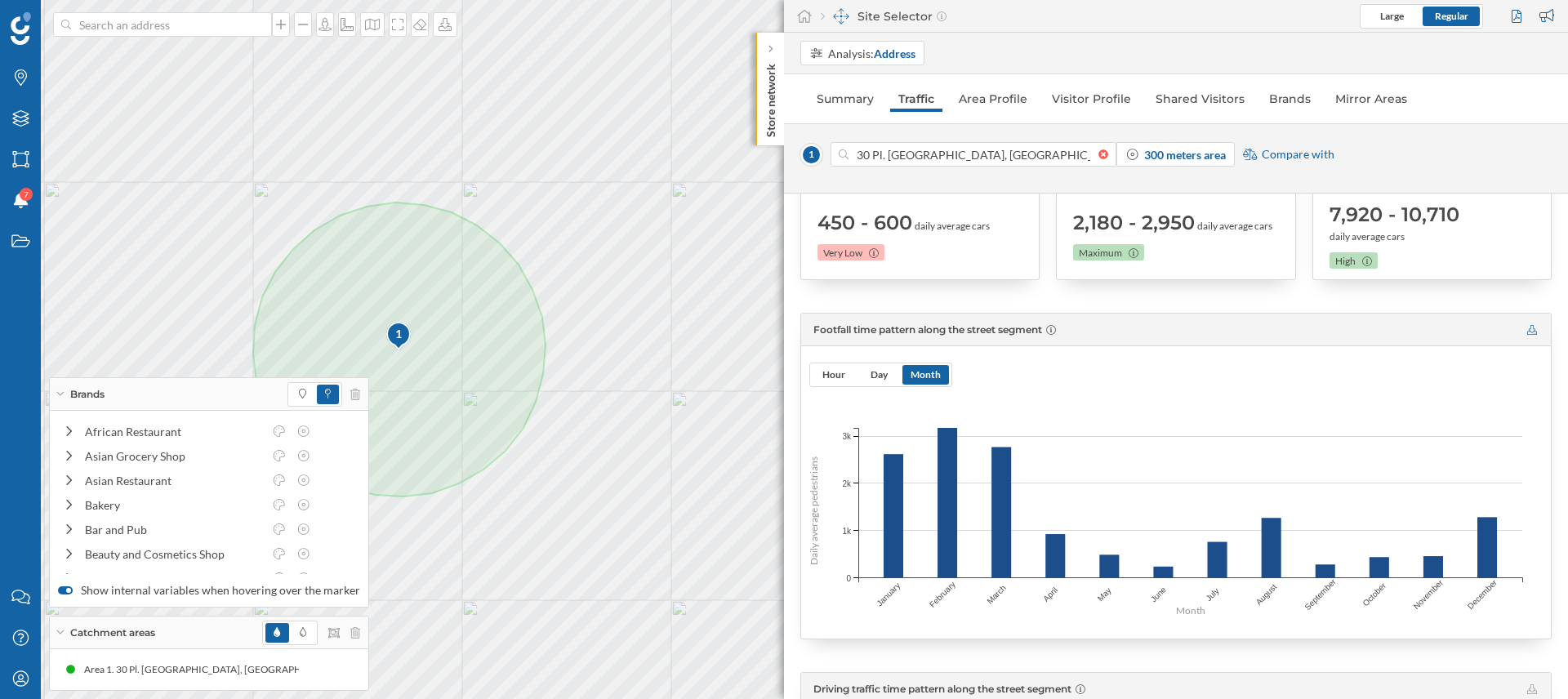
click at [1529, 331] on icon at bounding box center [1531, 329] width 9 height 9
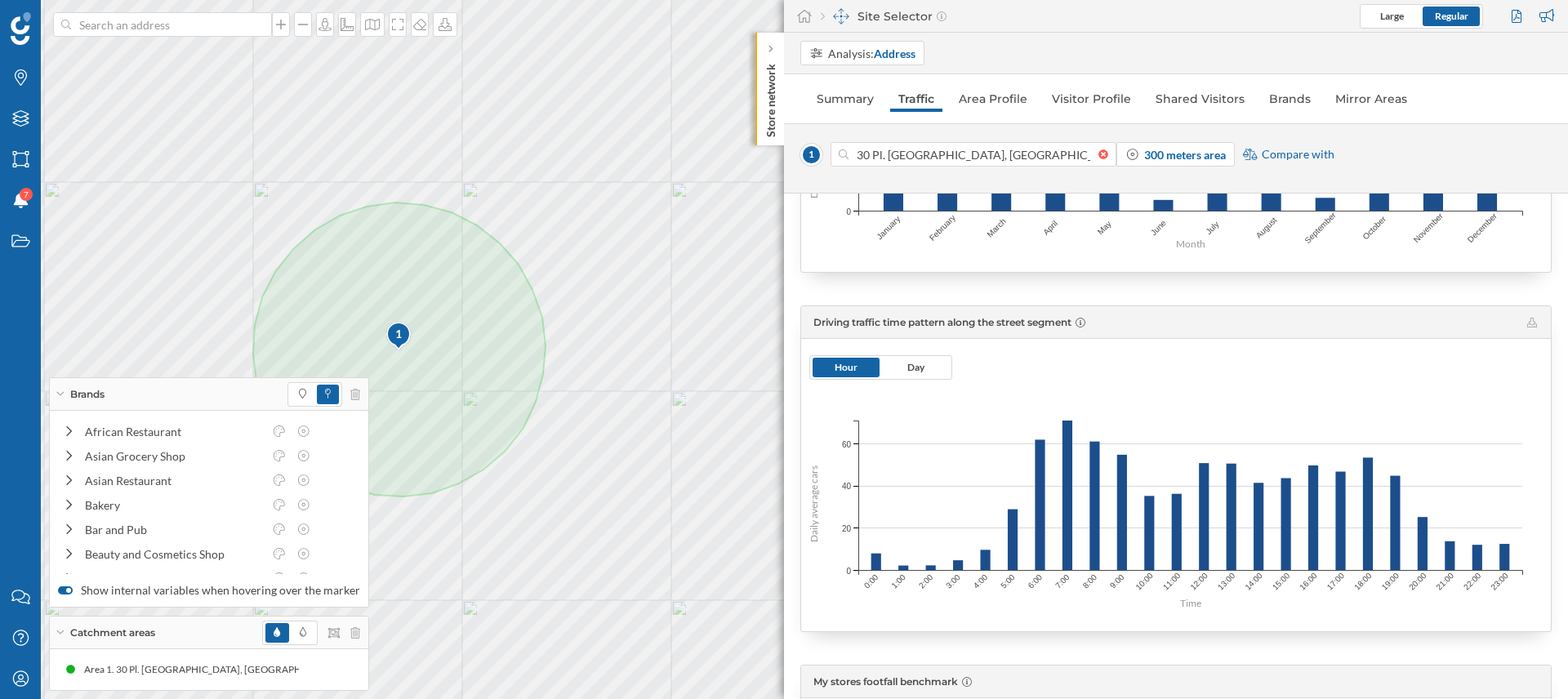
scroll to position [622, 0]
click at [1528, 323] on icon at bounding box center [1531, 320] width 9 height 9
click at [931, 364] on span "Day" at bounding box center [916, 365] width 67 height 20
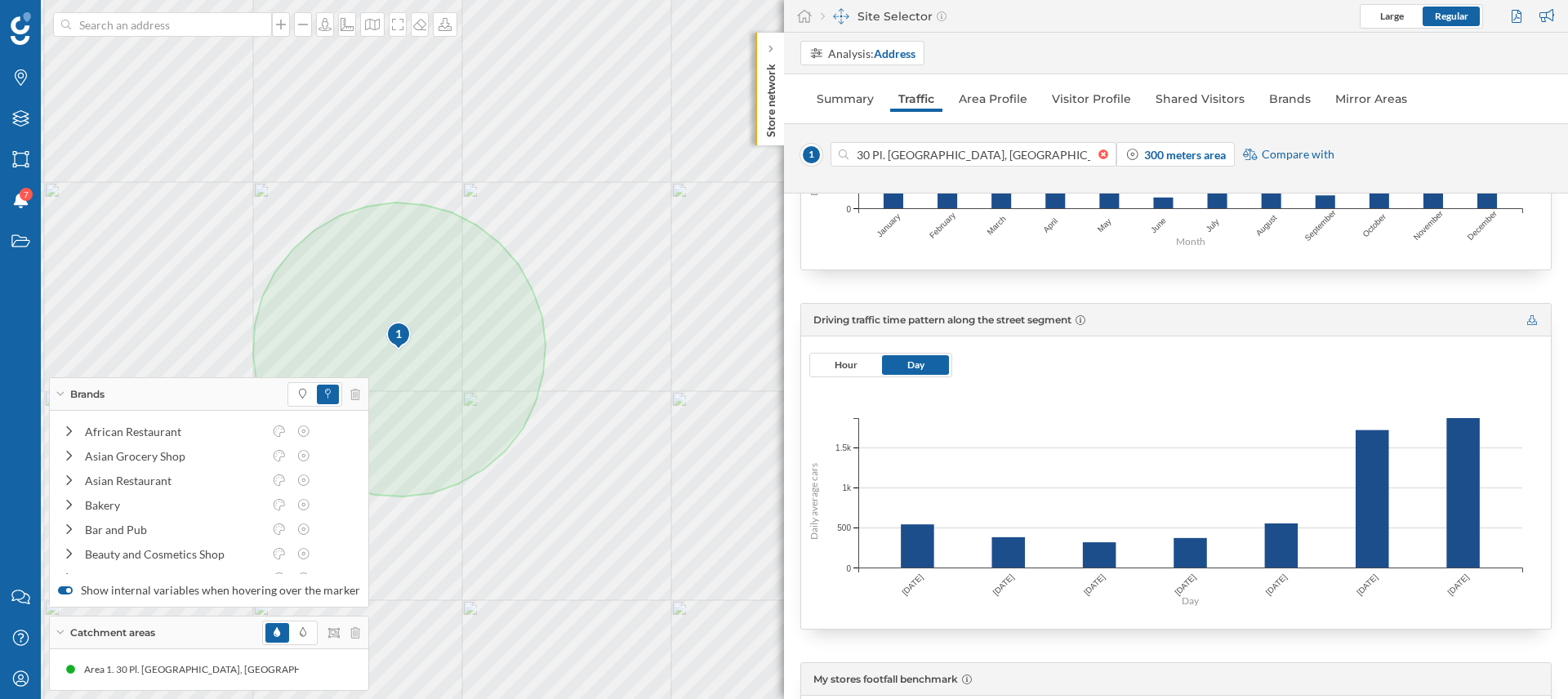
click at [1528, 322] on icon at bounding box center [1531, 320] width 9 height 9
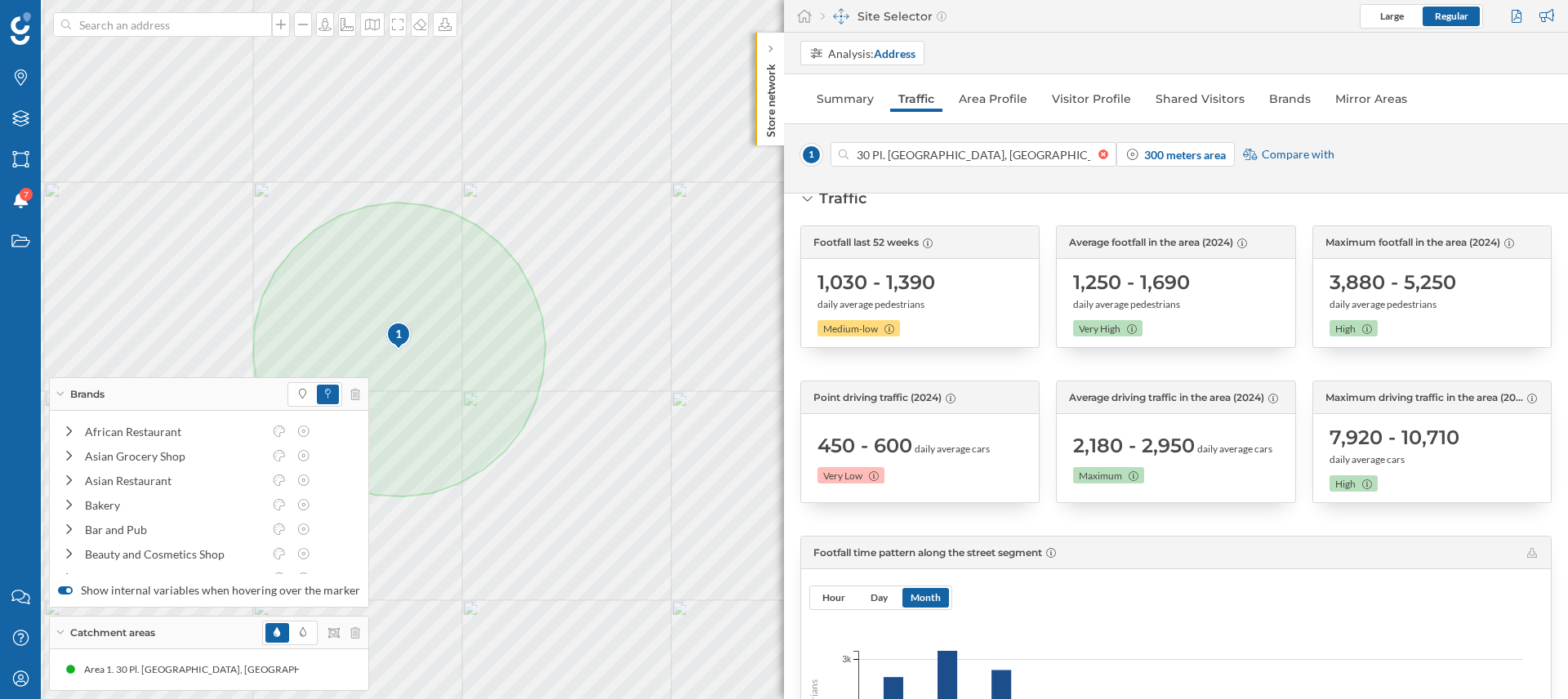
scroll to position [0, 0]
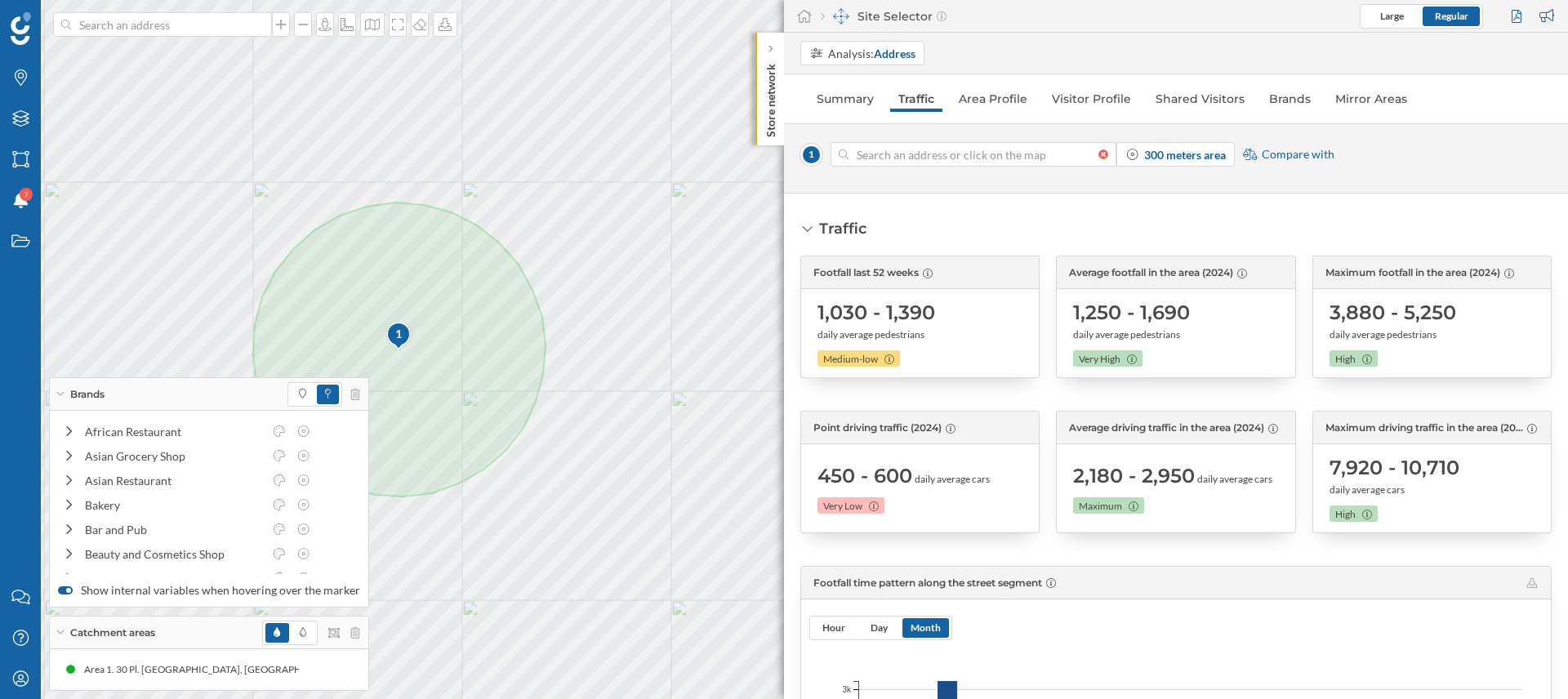
click at [1099, 157] on div at bounding box center [1107, 154] width 18 height 9
click at [1099, 157] on input at bounding box center [973, 154] width 250 height 24
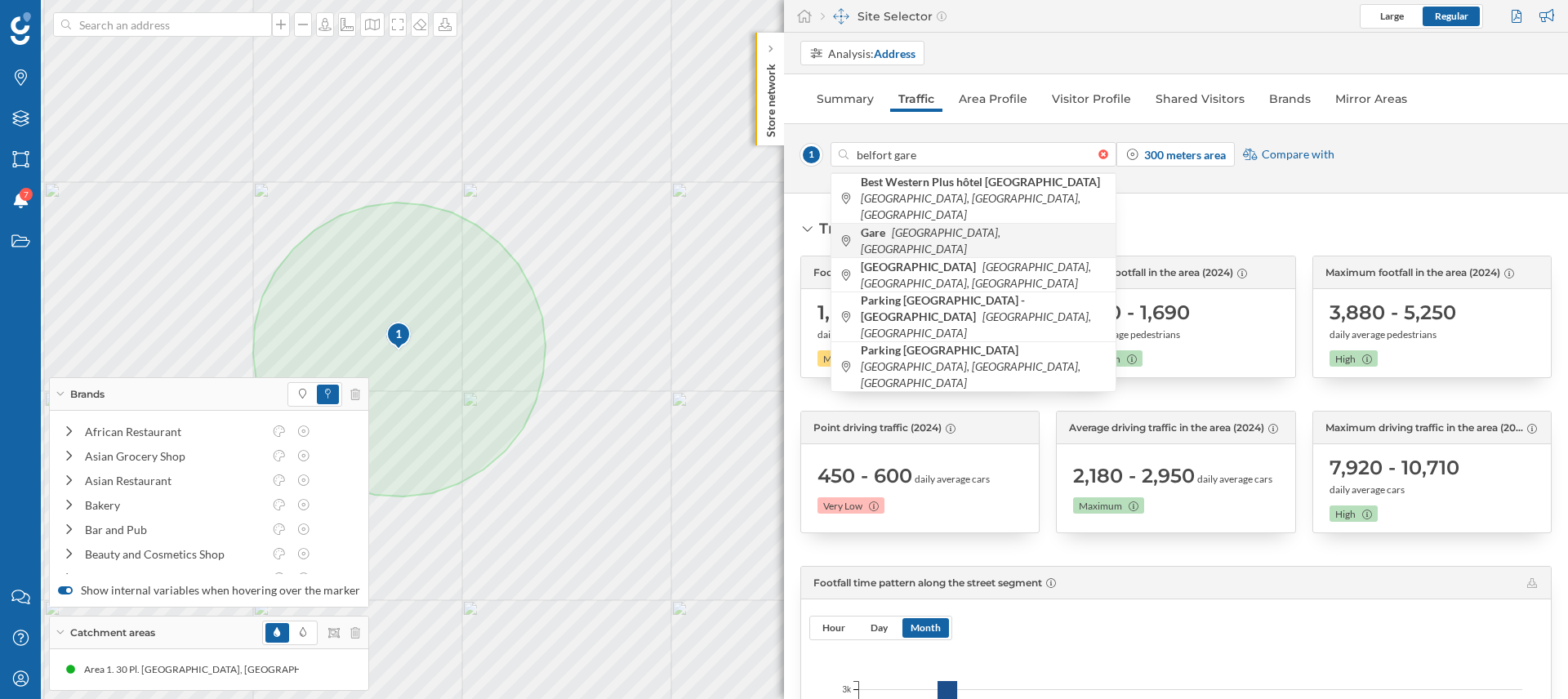
click at [939, 225] on icon "Belfort, France" at bounding box center [930, 240] width 139 height 30
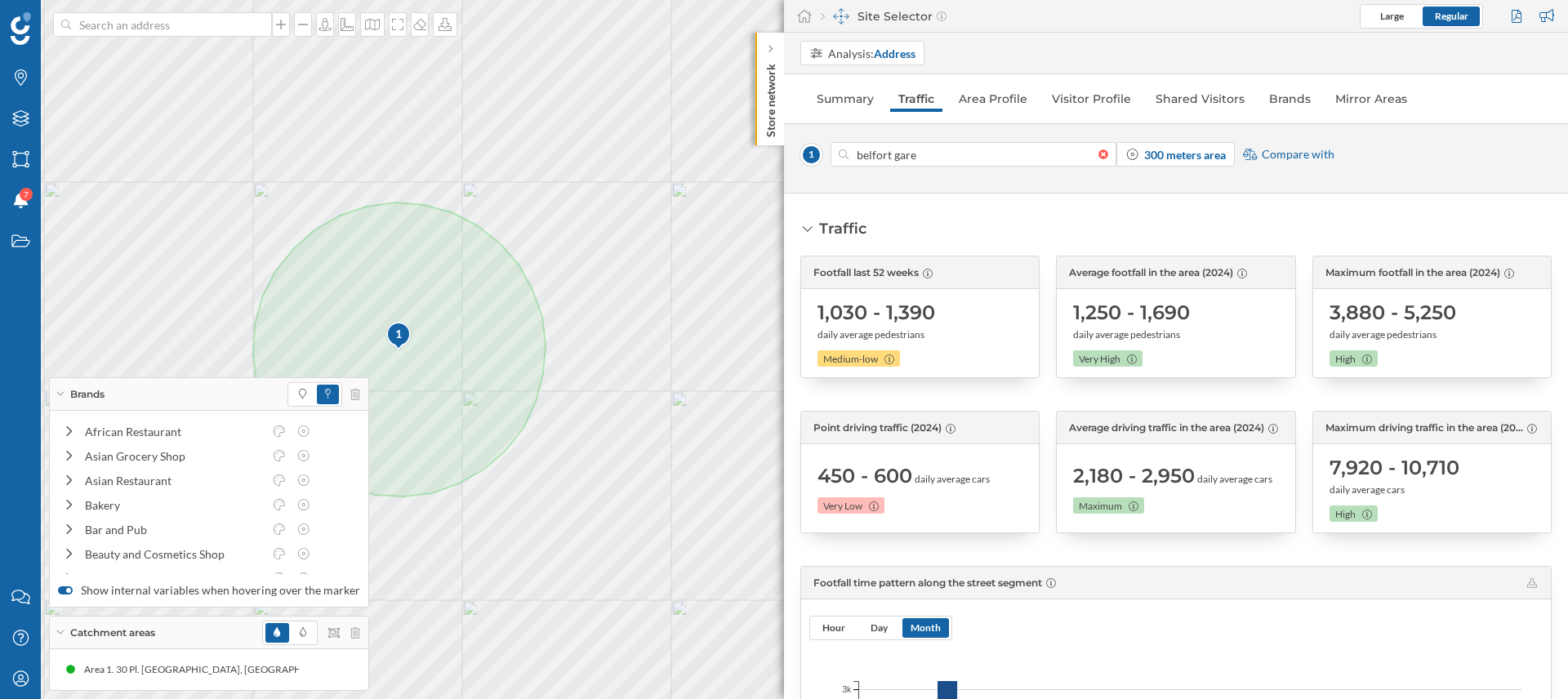
type input "90000 Belfort, France"
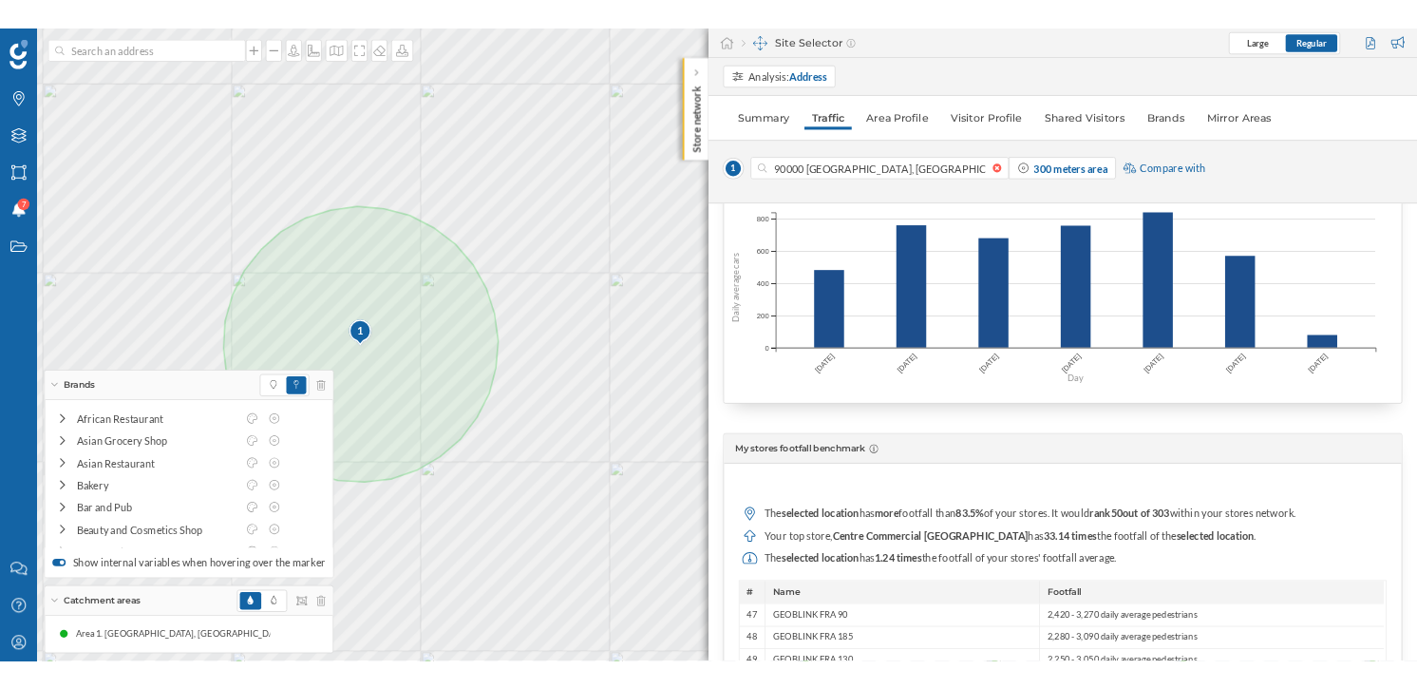
scroll to position [788, 0]
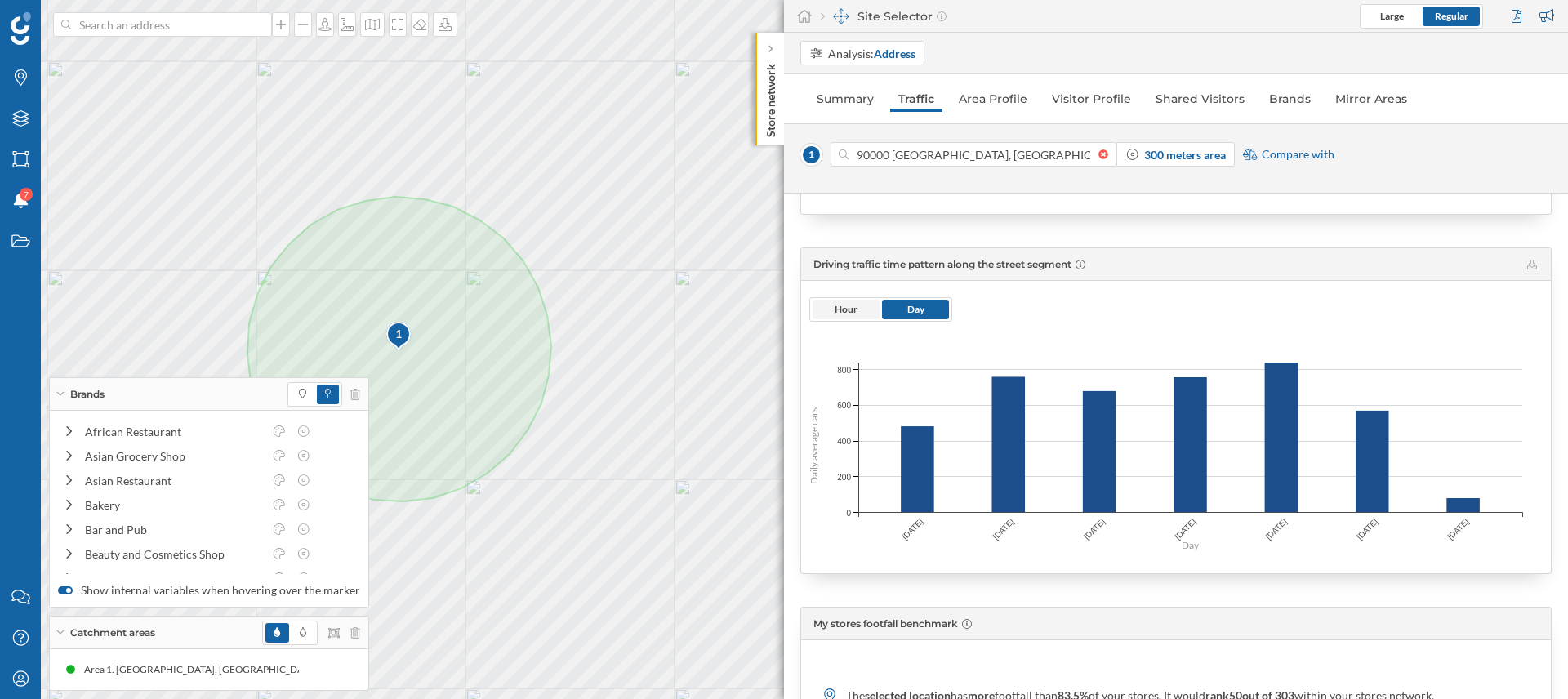
click at [841, 300] on span "Hour" at bounding box center [846, 310] width 67 height 20
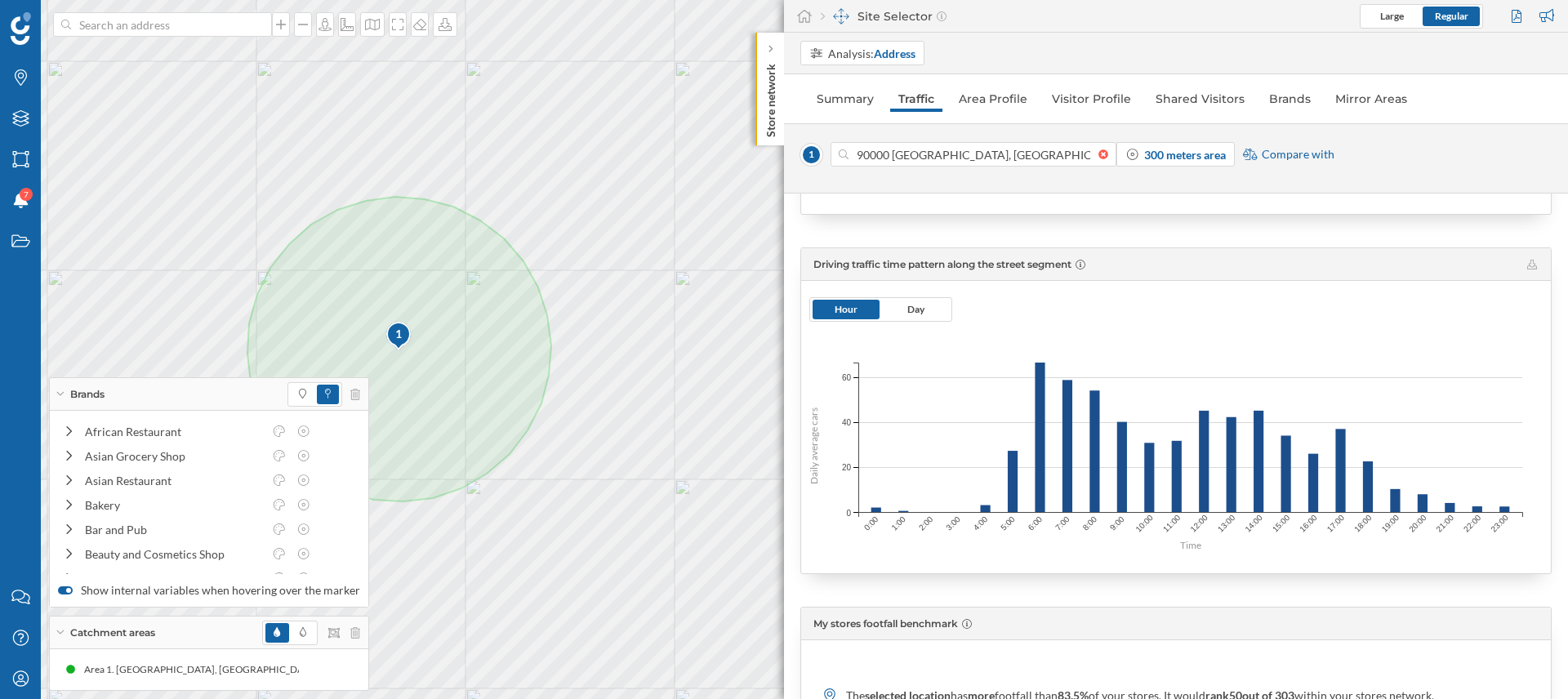
click at [1533, 258] on div "Driving traffic time pattern along the street segment" at bounding box center [1176, 265] width 750 height 33
click at [1528, 262] on icon at bounding box center [1531, 264] width 9 height 9
click at [907, 310] on span "Day" at bounding box center [916, 309] width 17 height 12
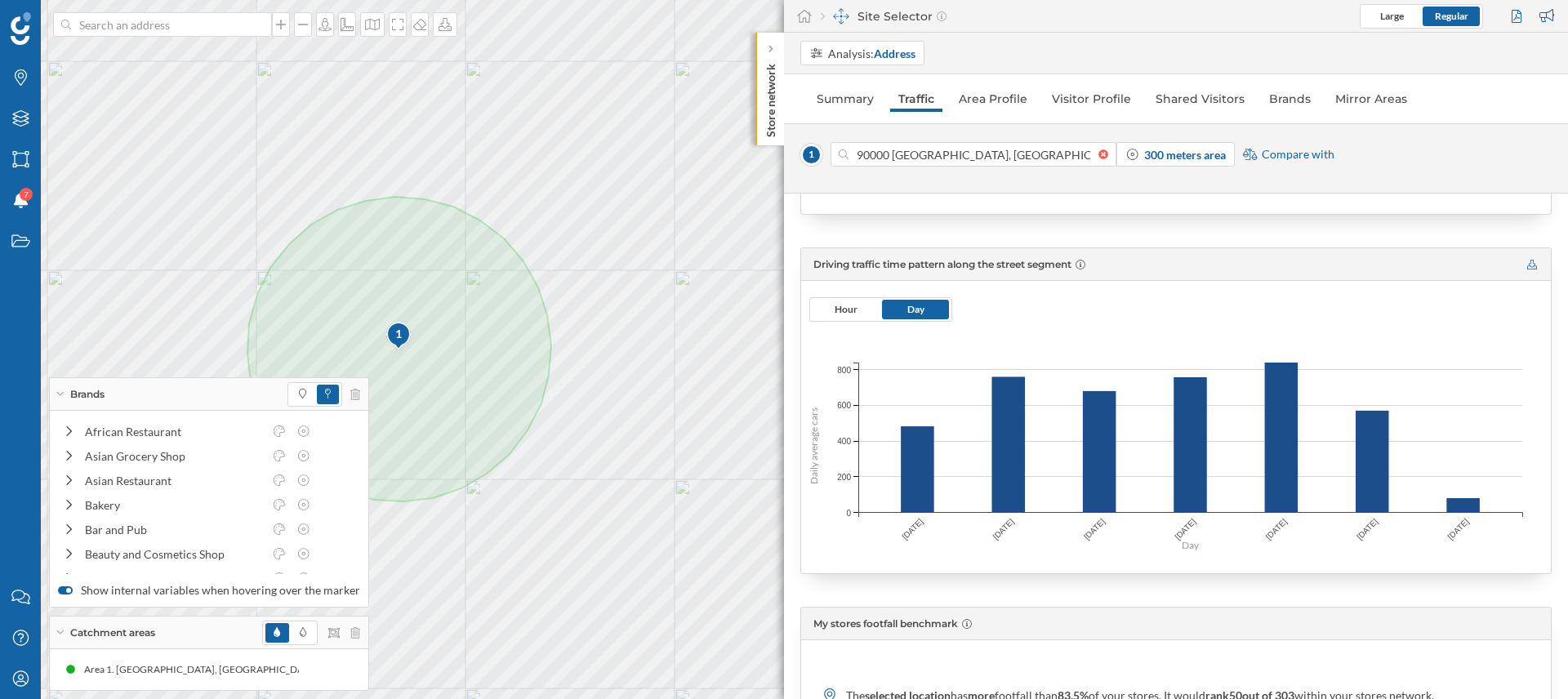
click at [1527, 261] on icon at bounding box center [1531, 264] width 9 height 9
